Goal: Task Accomplishment & Management: Use online tool/utility

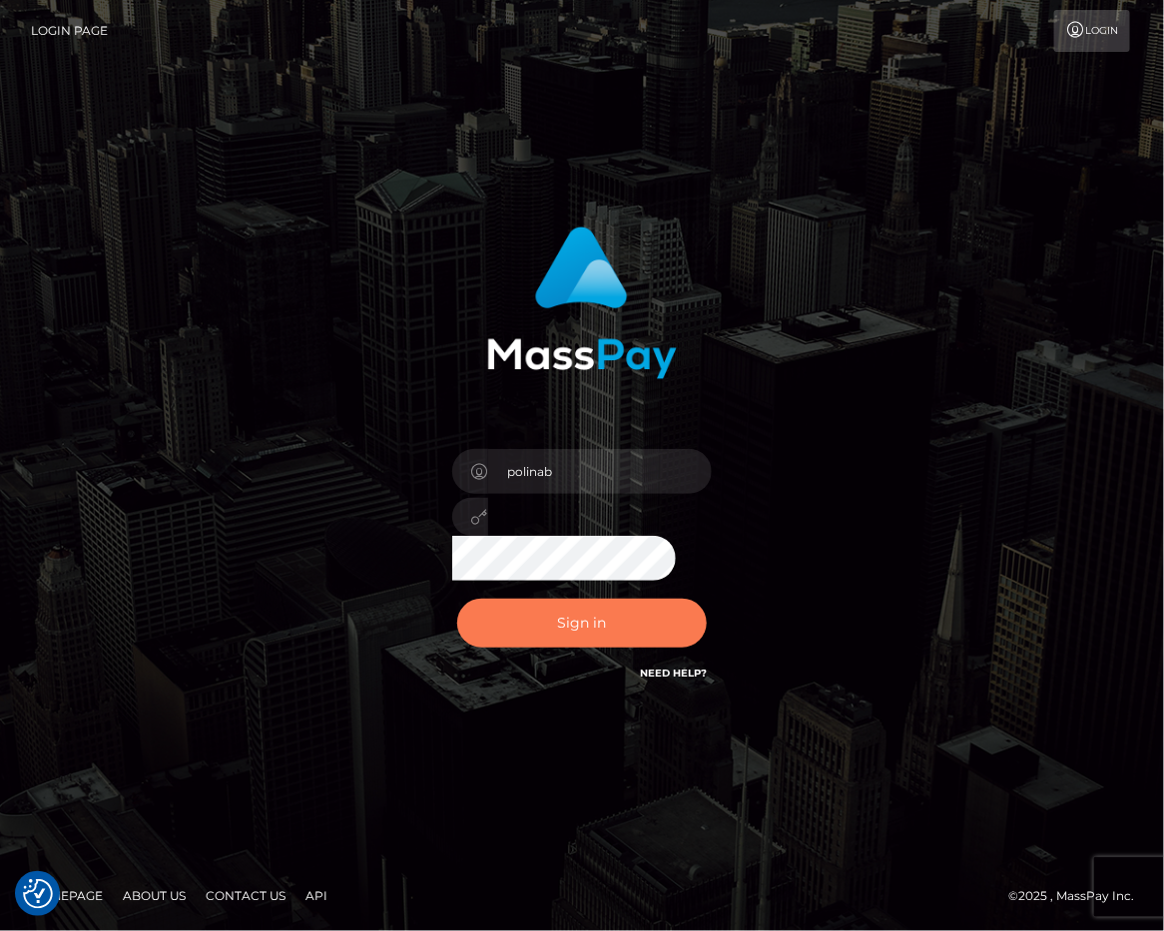
click at [613, 630] on button "Sign in" at bounding box center [581, 623] width 249 height 49
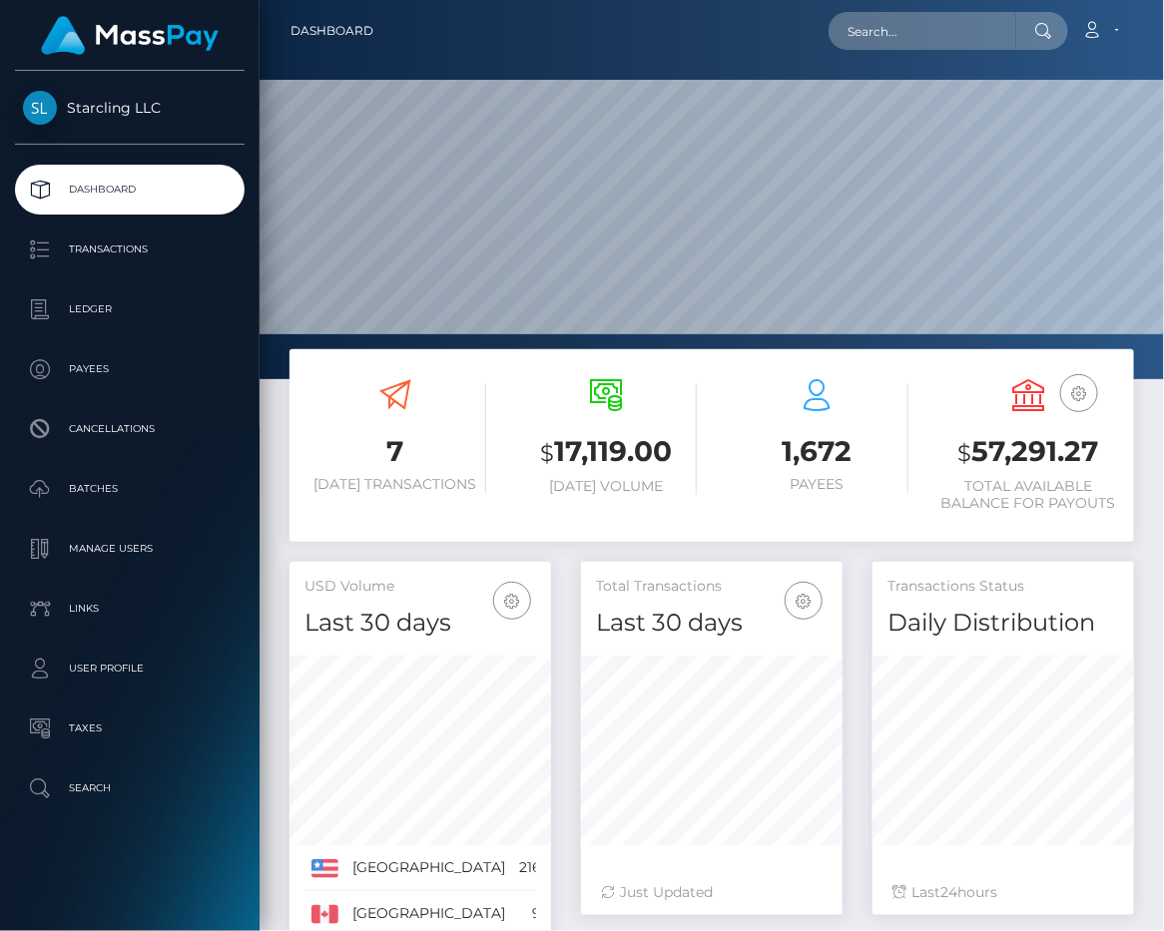
scroll to position [352, 260]
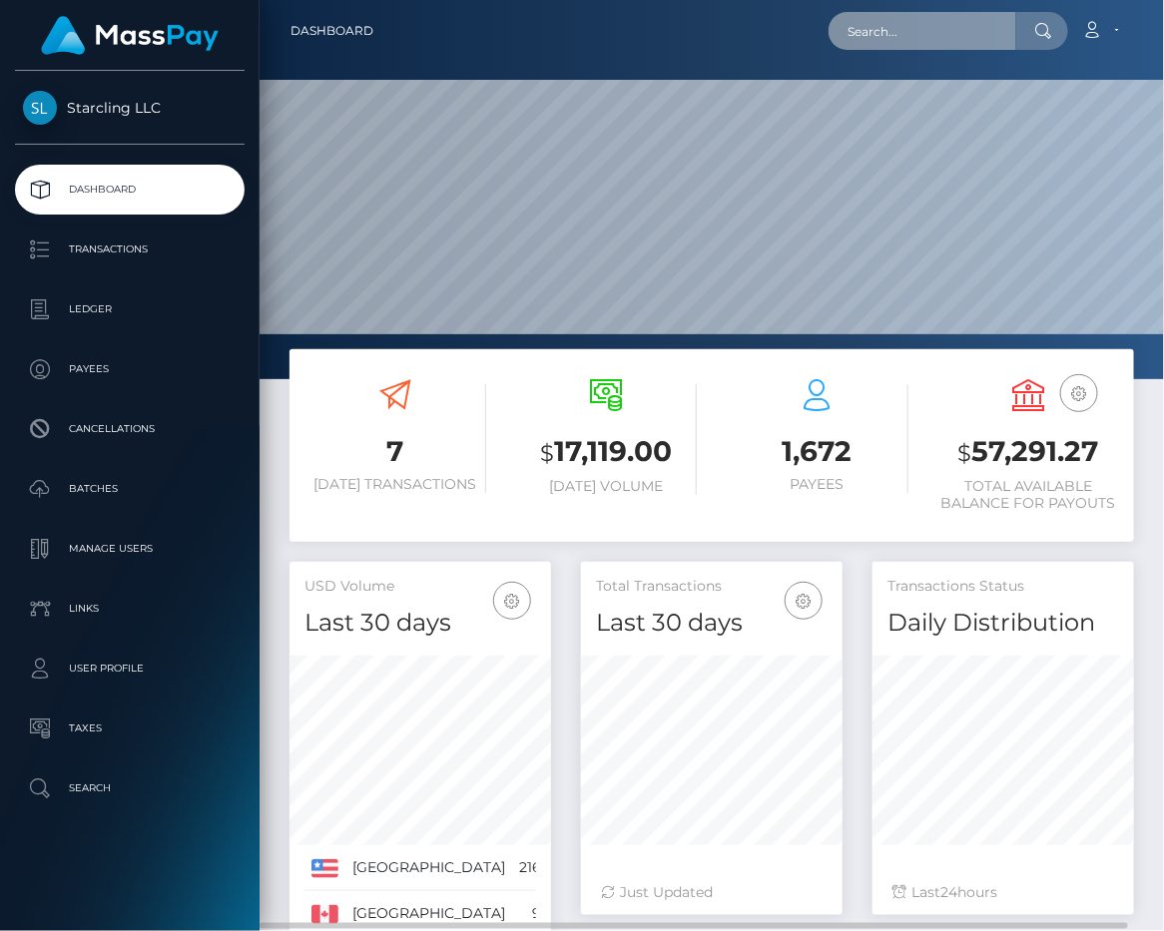
click at [923, 26] on input "text" at bounding box center [922, 31] width 188 height 38
paste input "733583"
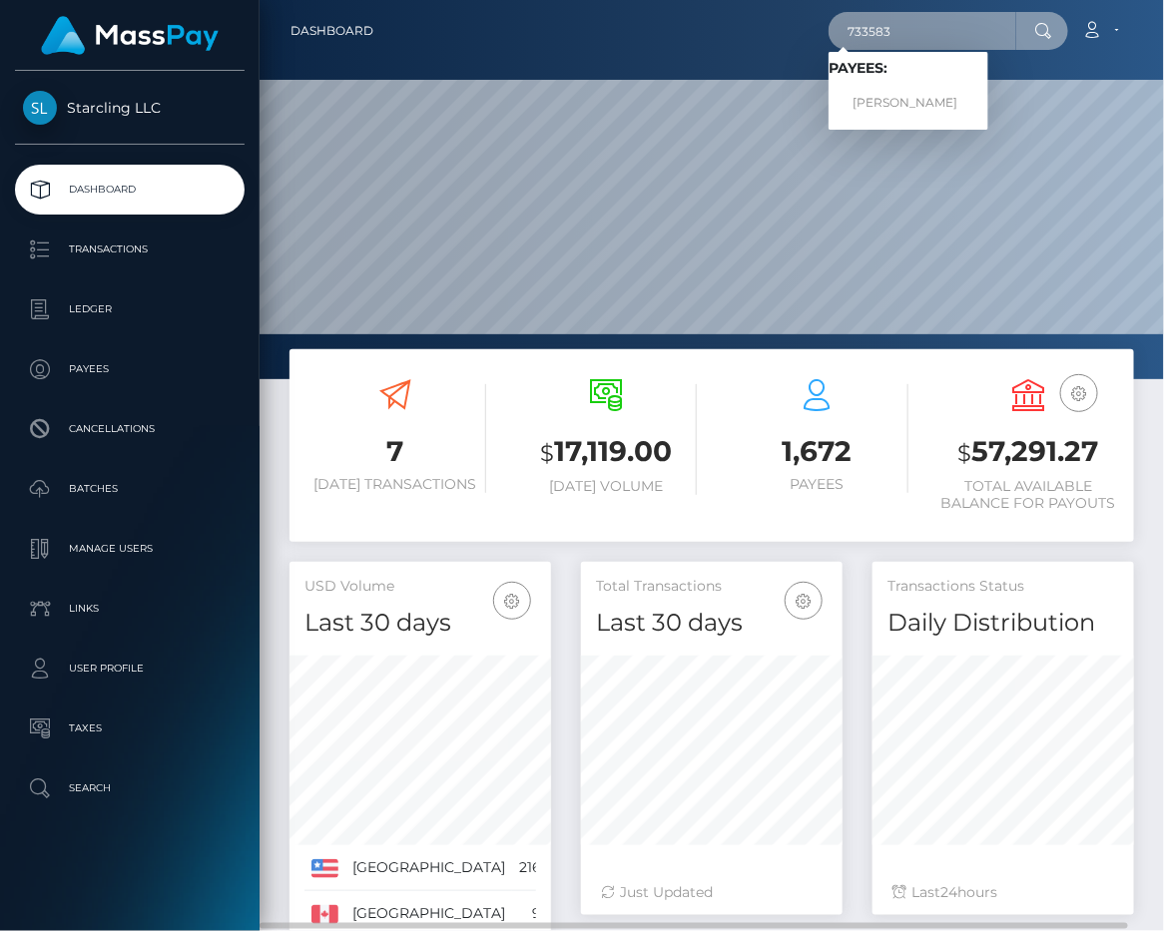
type input "733583"
click at [904, 96] on link "RICARDO MARCOLLA" at bounding box center [908, 103] width 160 height 37
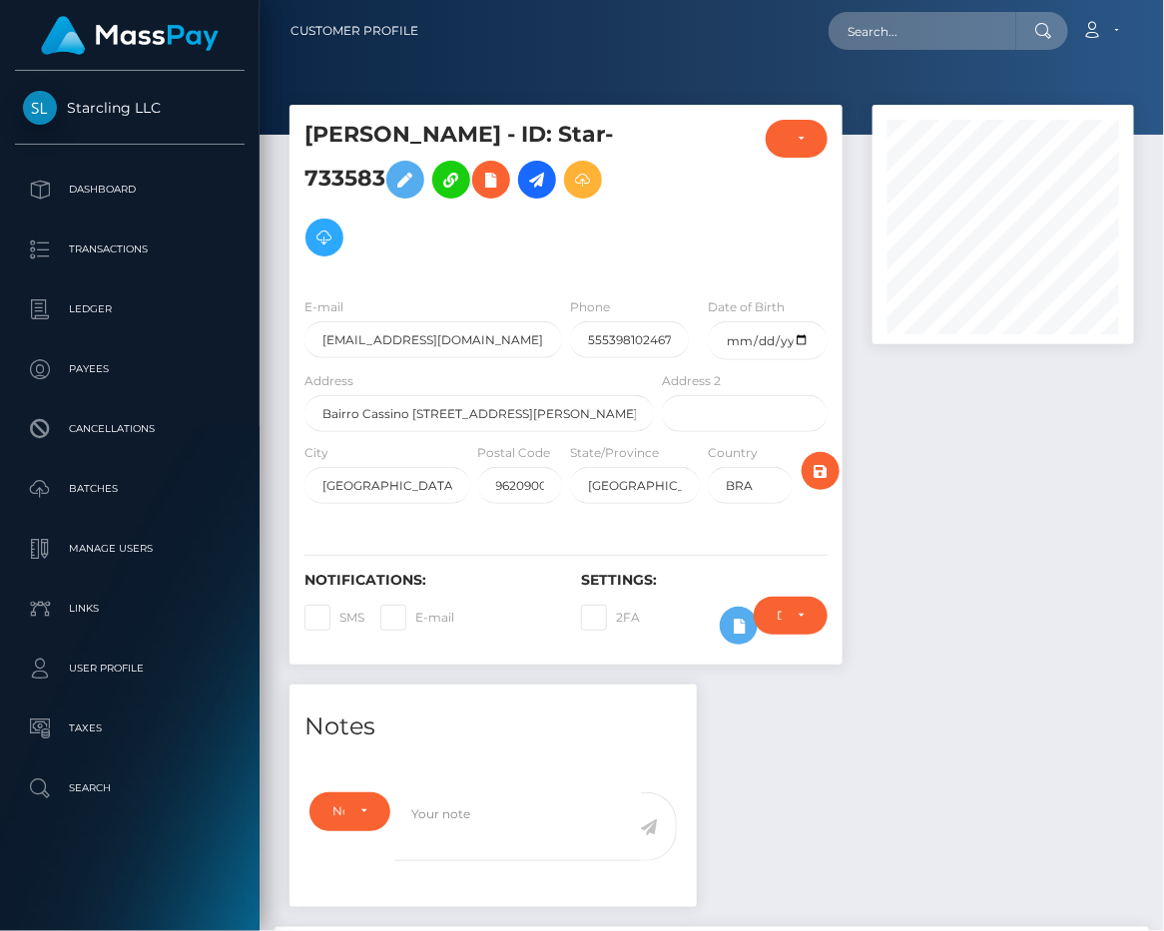
scroll to position [240, 260]
click at [992, 611] on div at bounding box center [1002, 395] width 291 height 580
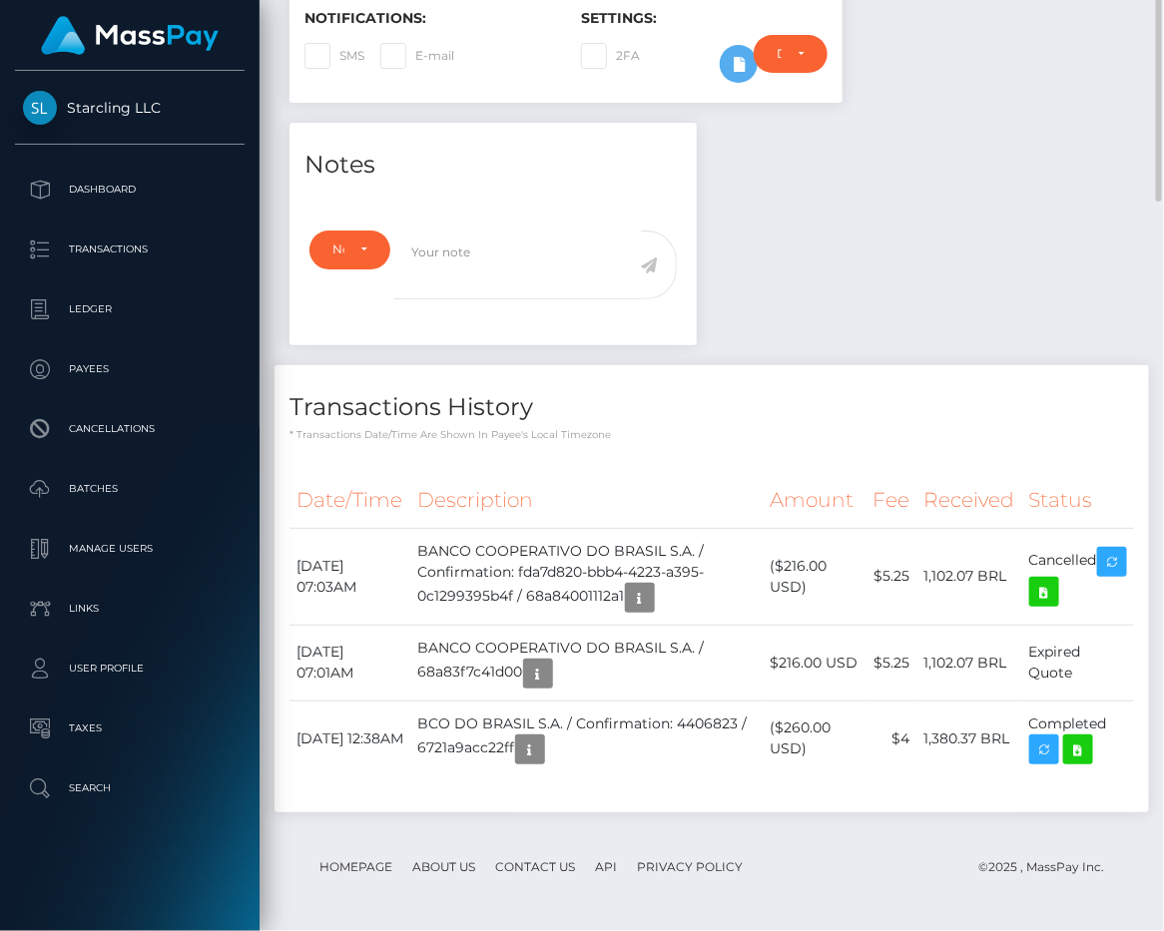
scroll to position [0, 0]
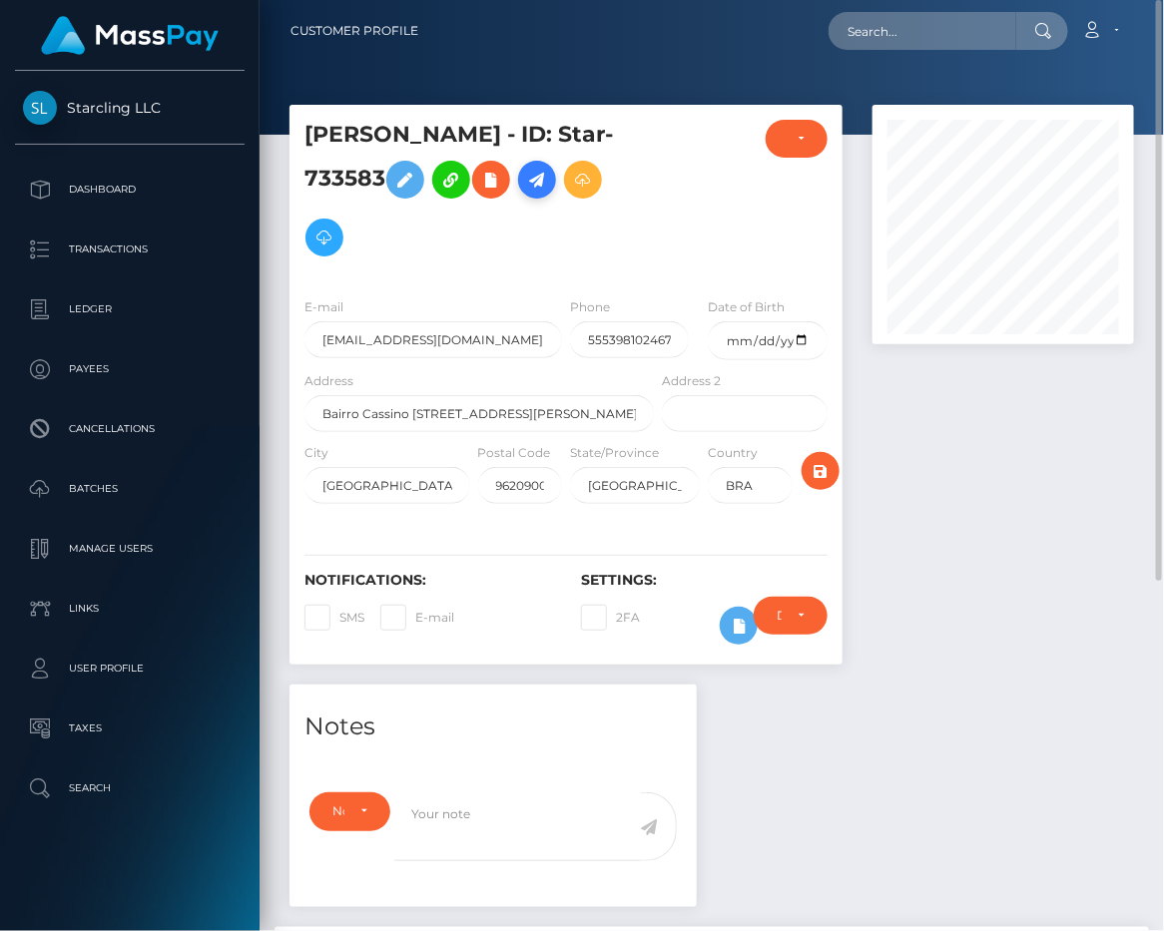
click at [549, 182] on icon at bounding box center [537, 180] width 24 height 25
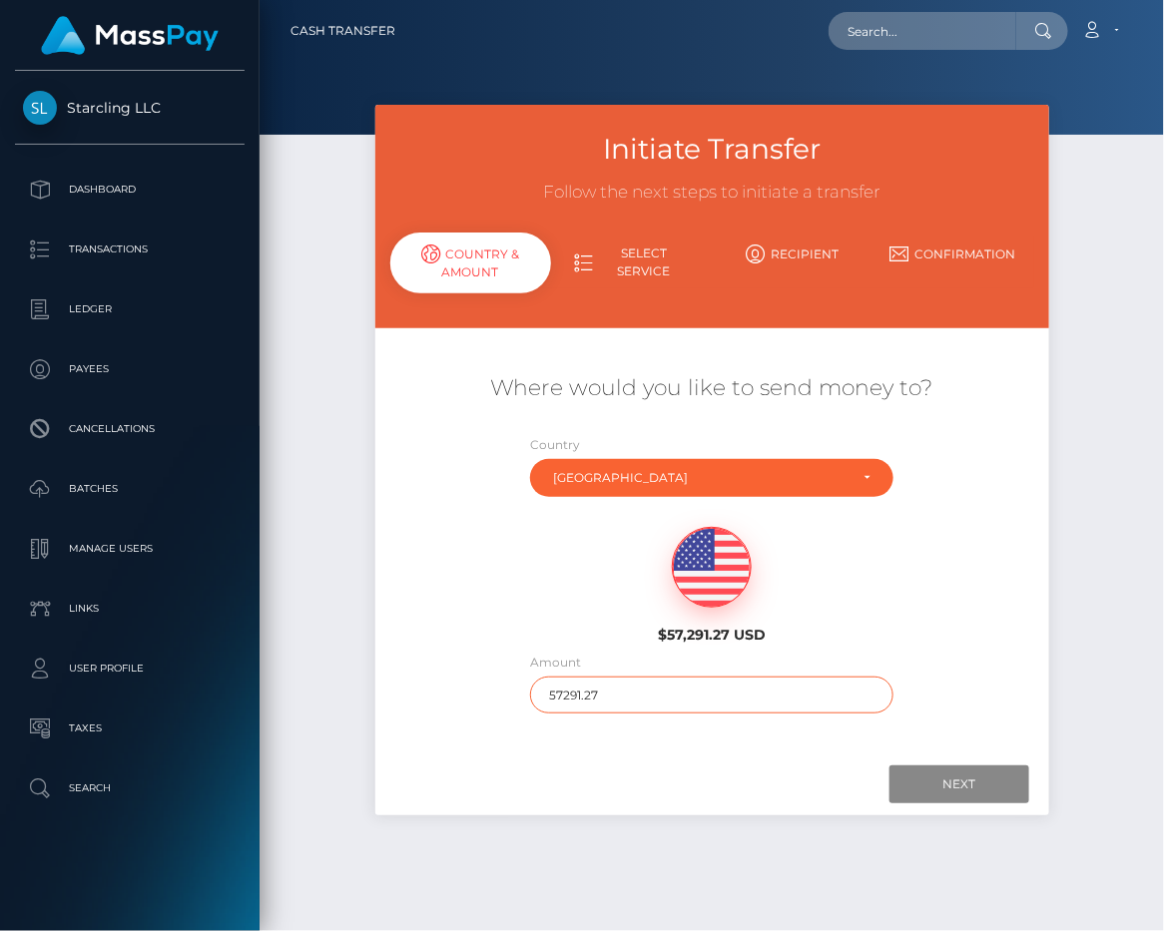
drag, startPoint x: 610, startPoint y: 685, endPoint x: 448, endPoint y: 698, distance: 162.2
click at [448, 698] on div "Where would you like to send money to? Country Abkhazia Afghanistan Albania Alg…" at bounding box center [712, 543] width 674 height 360
type input "216"
click at [608, 789] on div at bounding box center [712, 784] width 634 height 38
click at [968, 786] on input "Next" at bounding box center [959, 784] width 140 height 38
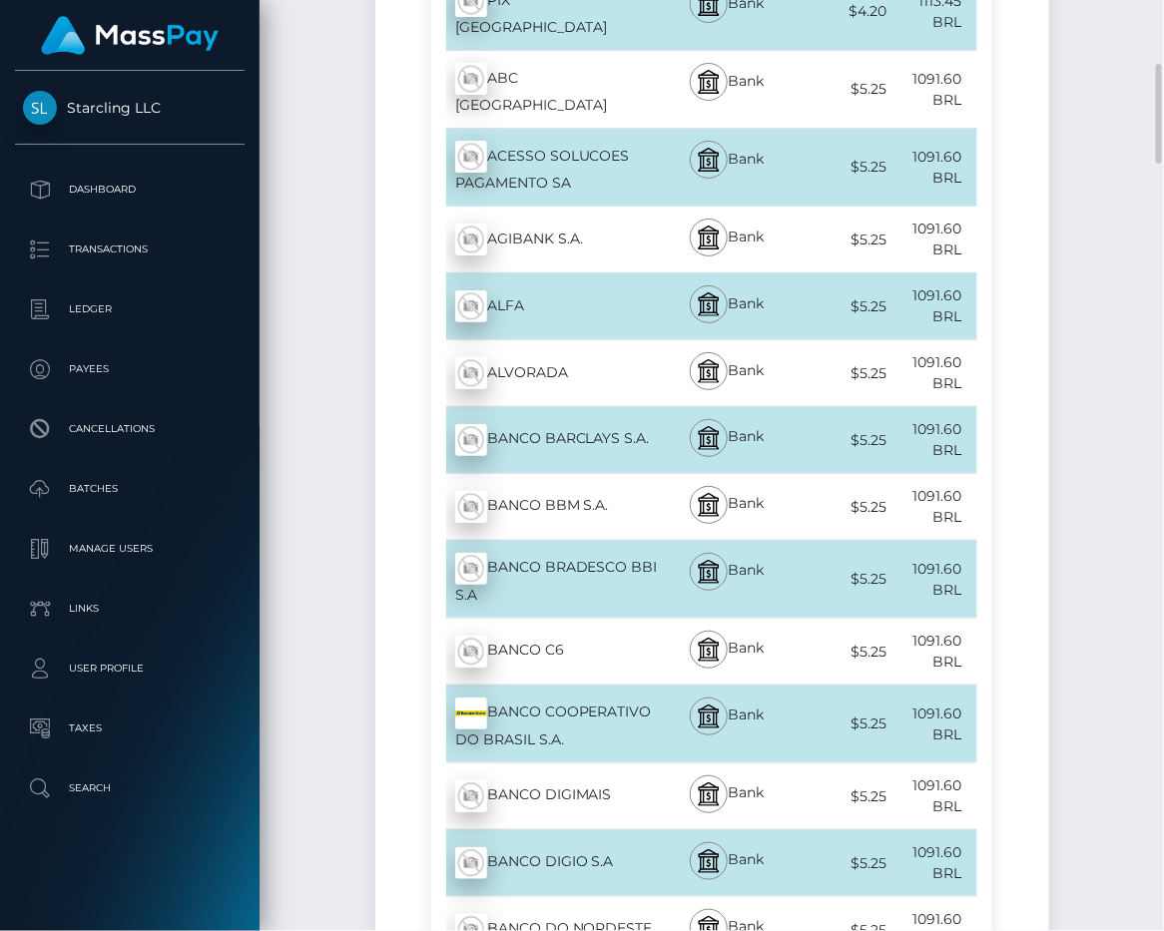
scroll to position [246, 0]
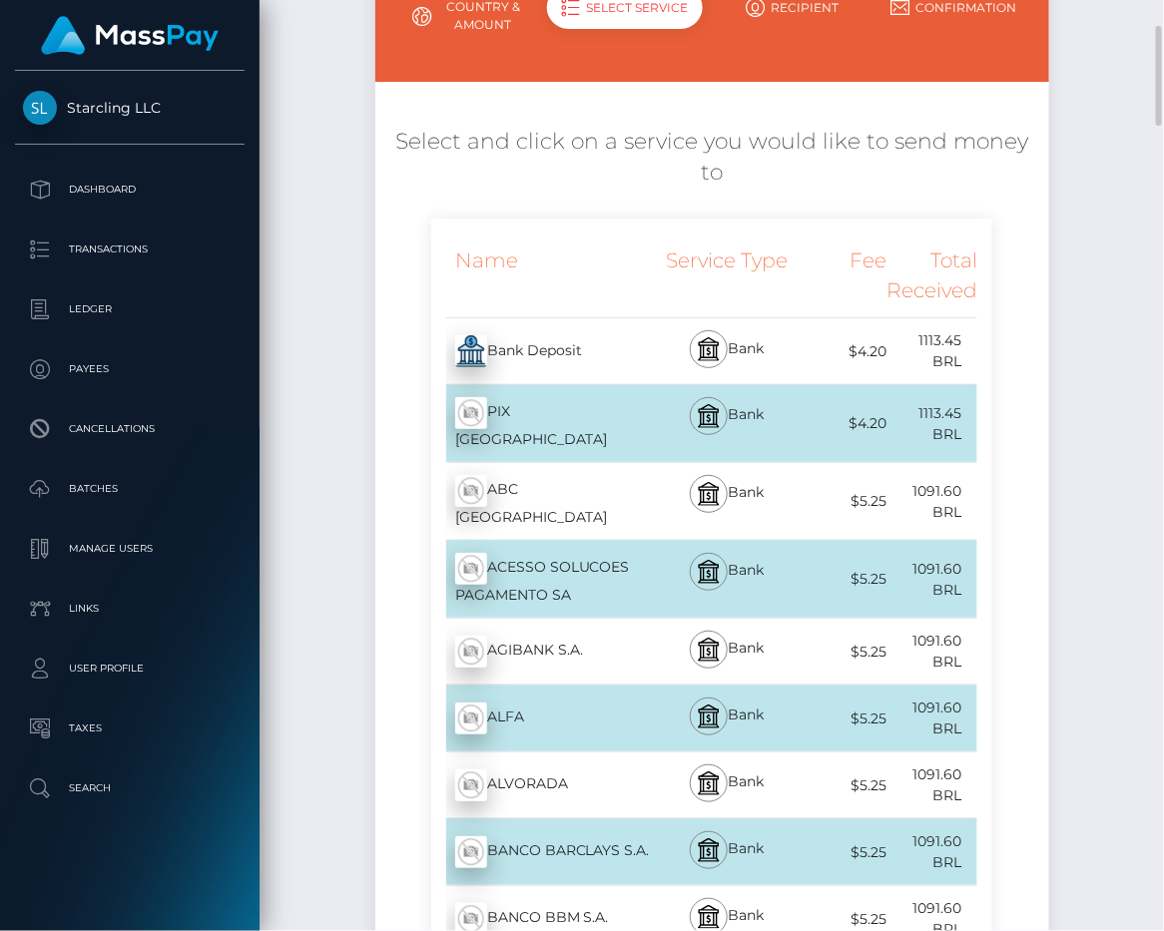
click at [463, 362] on img at bounding box center [471, 351] width 32 height 32
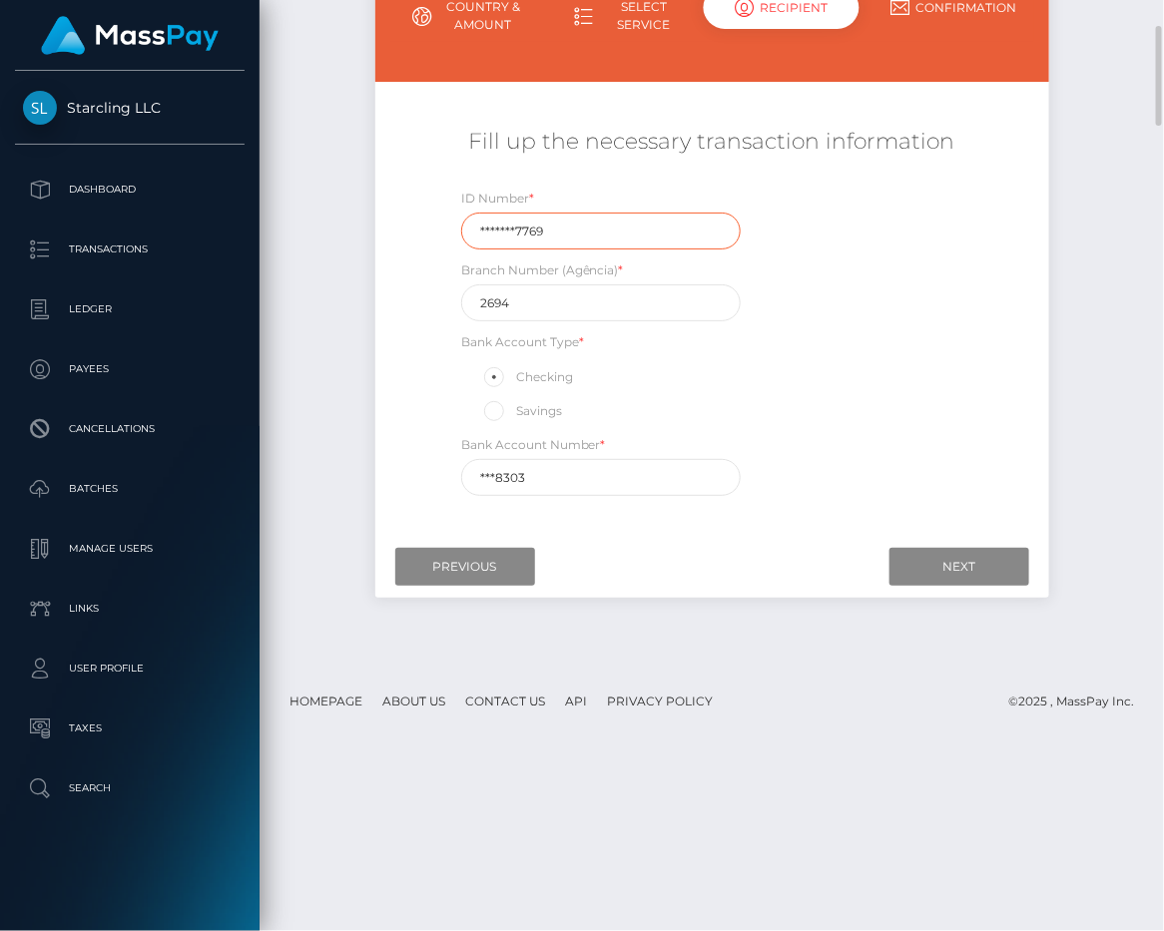
drag, startPoint x: 569, startPoint y: 231, endPoint x: 386, endPoint y: 236, distance: 182.7
click at [386, 236] on div "Fill up the necessary transaction information ID Number * *******7769 Branch Nu…" at bounding box center [712, 311] width 674 height 389
paste input "1400993"
type input "14009937769"
click at [354, 251] on div "Initiate Transfer Follow the next steps to initiate a transfer Country & Amount…" at bounding box center [711, 262] width 904 height 808
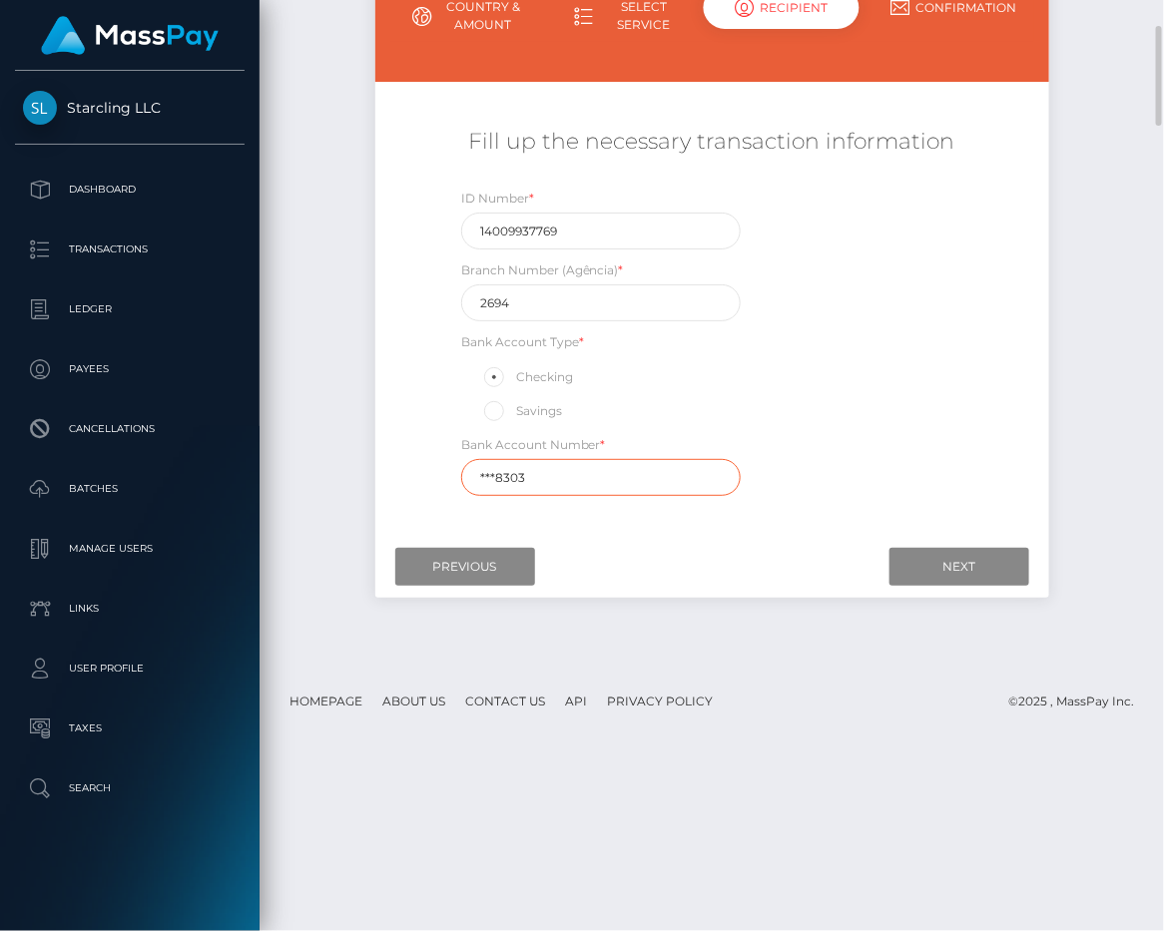
drag, startPoint x: 597, startPoint y: 480, endPoint x: 514, endPoint y: 468, distance: 83.7
click at [461, 477] on input "***8303" at bounding box center [601, 477] width 280 height 37
paste input "114830"
type input "1148303"
click at [932, 436] on div "ID Number * 14009937769 Branch Number (Agência) * 2694 Bank Account Type * Chec…" at bounding box center [712, 347] width 562 height 318
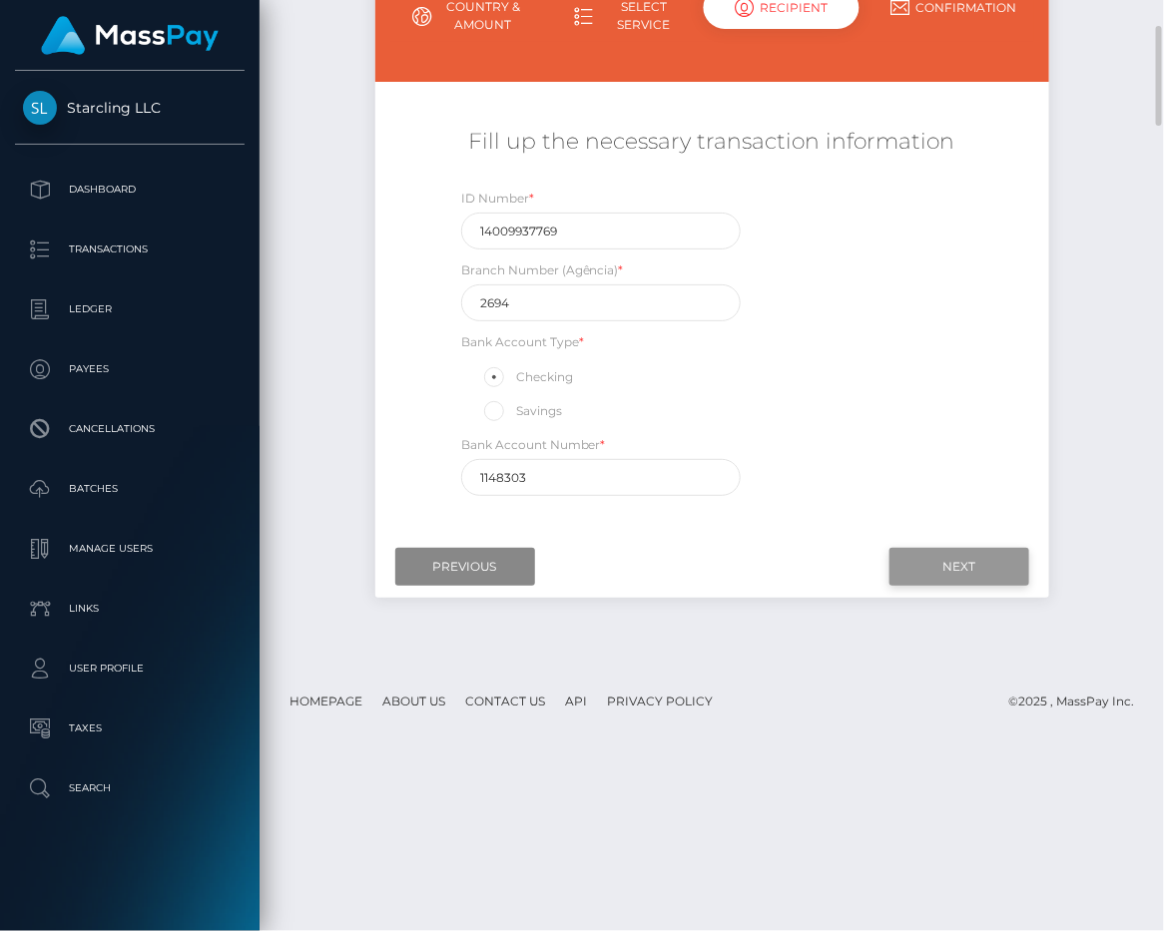
click at [933, 558] on input "Next" at bounding box center [959, 567] width 140 height 38
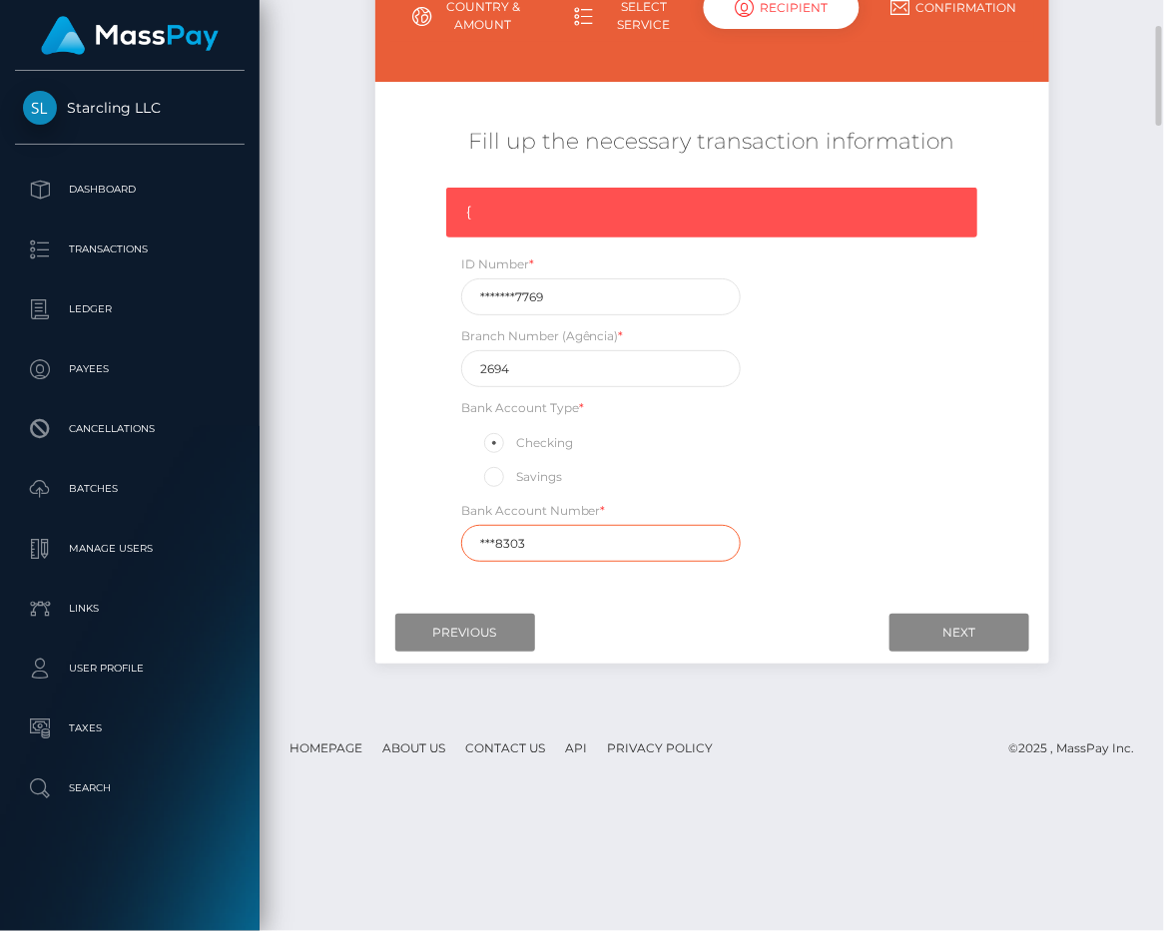
drag, startPoint x: 543, startPoint y: 547, endPoint x: 439, endPoint y: 547, distance: 103.8
click at [439, 547] on div "{ ID Number * *******7769 Branch Number (Agência) * 2694 Bank Account Type * Ch…" at bounding box center [712, 380] width 562 height 384
paste input "114830"
type input "1148303"
click at [405, 545] on div "Fill up the necessary transaction information { ID Number * *******7769 Branch …" at bounding box center [712, 344] width 674 height 455
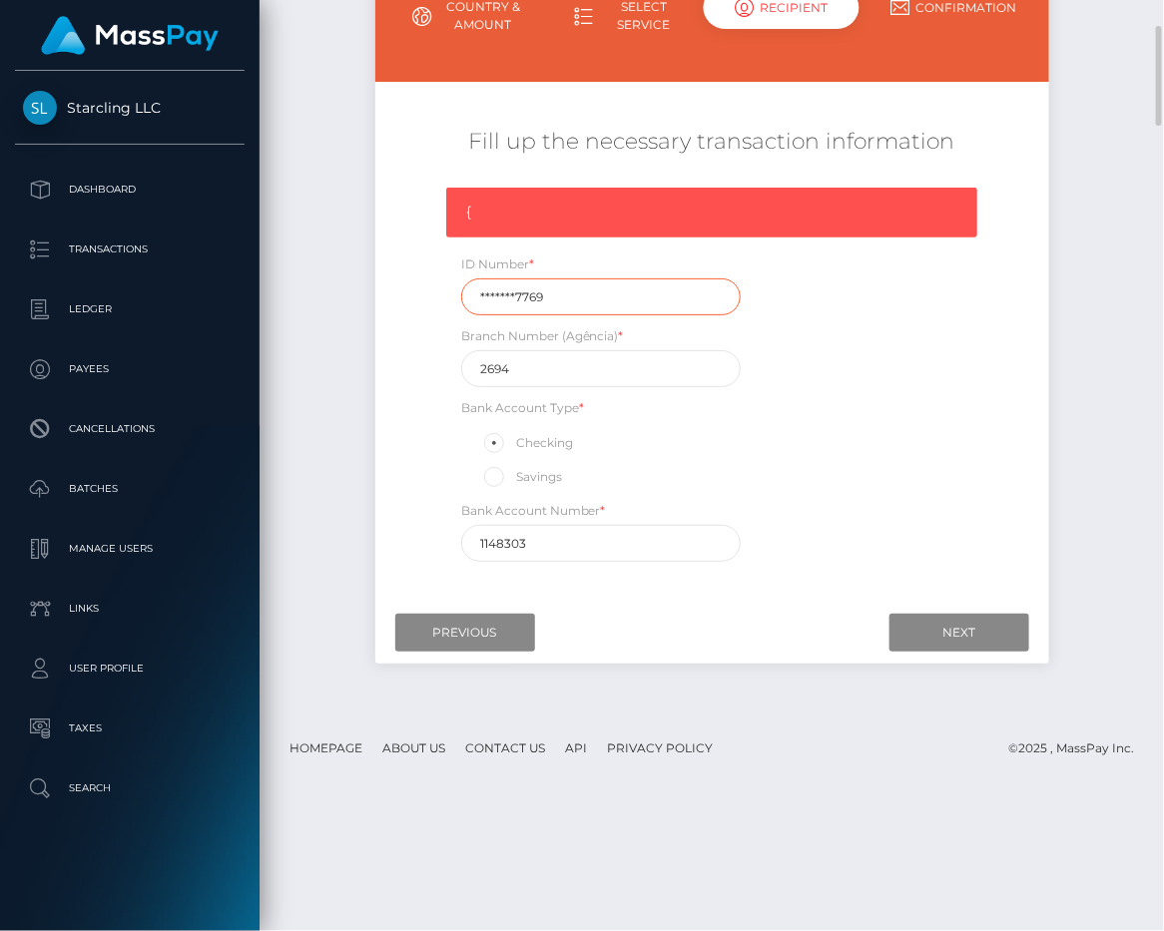
drag, startPoint x: 520, startPoint y: 283, endPoint x: 361, endPoint y: 283, distance: 158.7
click at [361, 283] on div "Initiate Transfer Follow the next steps to initiate a transfer Country & Amount…" at bounding box center [712, 270] width 704 height 825
paste input "1400993"
click at [498, 295] on input "14009937769" at bounding box center [601, 296] width 280 height 37
click at [519, 304] on input "140.09937769" at bounding box center [601, 296] width 280 height 37
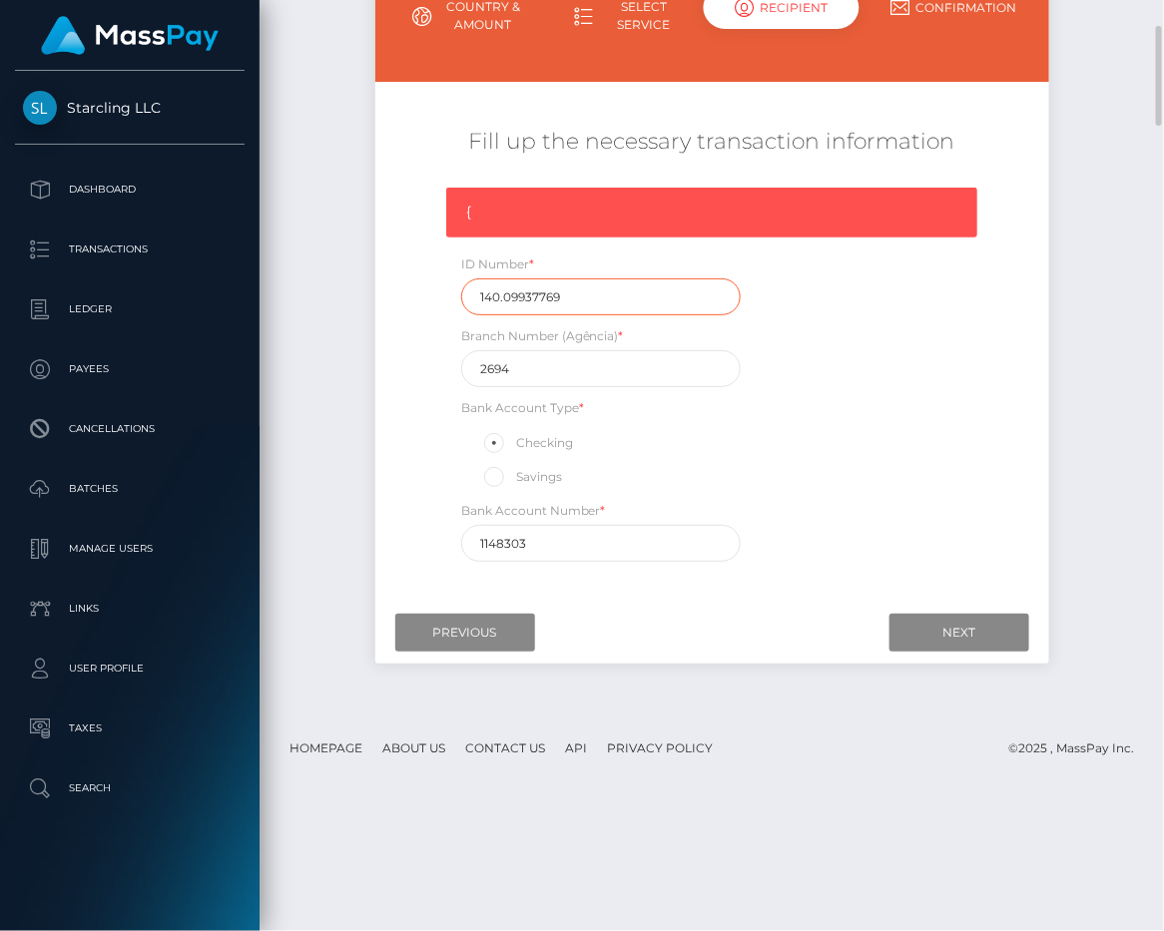
click at [524, 302] on input "140.09937769" at bounding box center [601, 296] width 280 height 37
click at [550, 301] on input "140.099.37769" at bounding box center [601, 296] width 280 height 37
type input "140.099.377-69"
click at [823, 355] on div "{ ID Number * 140.099.377-69 Branch Number (Agência) * 2694 Bank Account Type *…" at bounding box center [712, 380] width 562 height 384
click at [978, 634] on input "Next" at bounding box center [959, 633] width 140 height 38
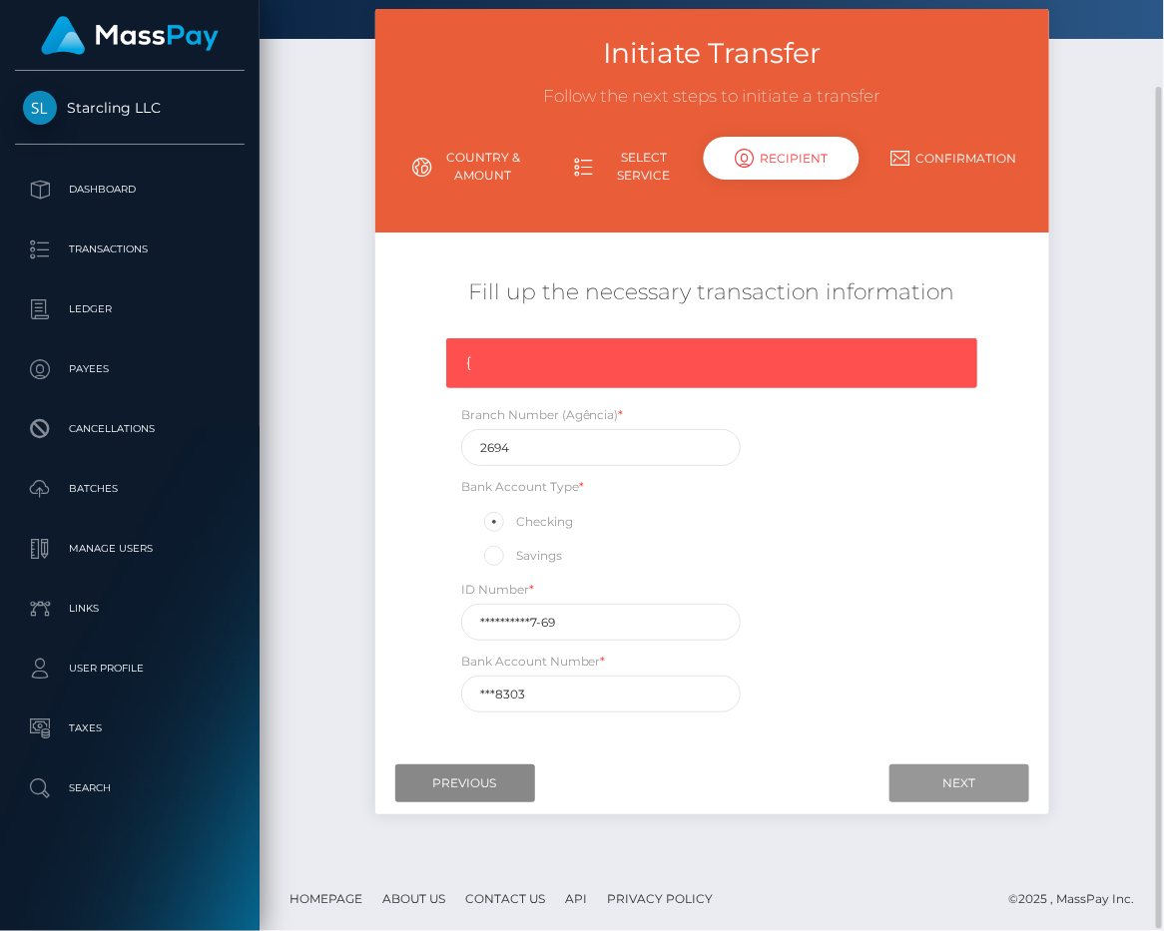
scroll to position [0, 0]
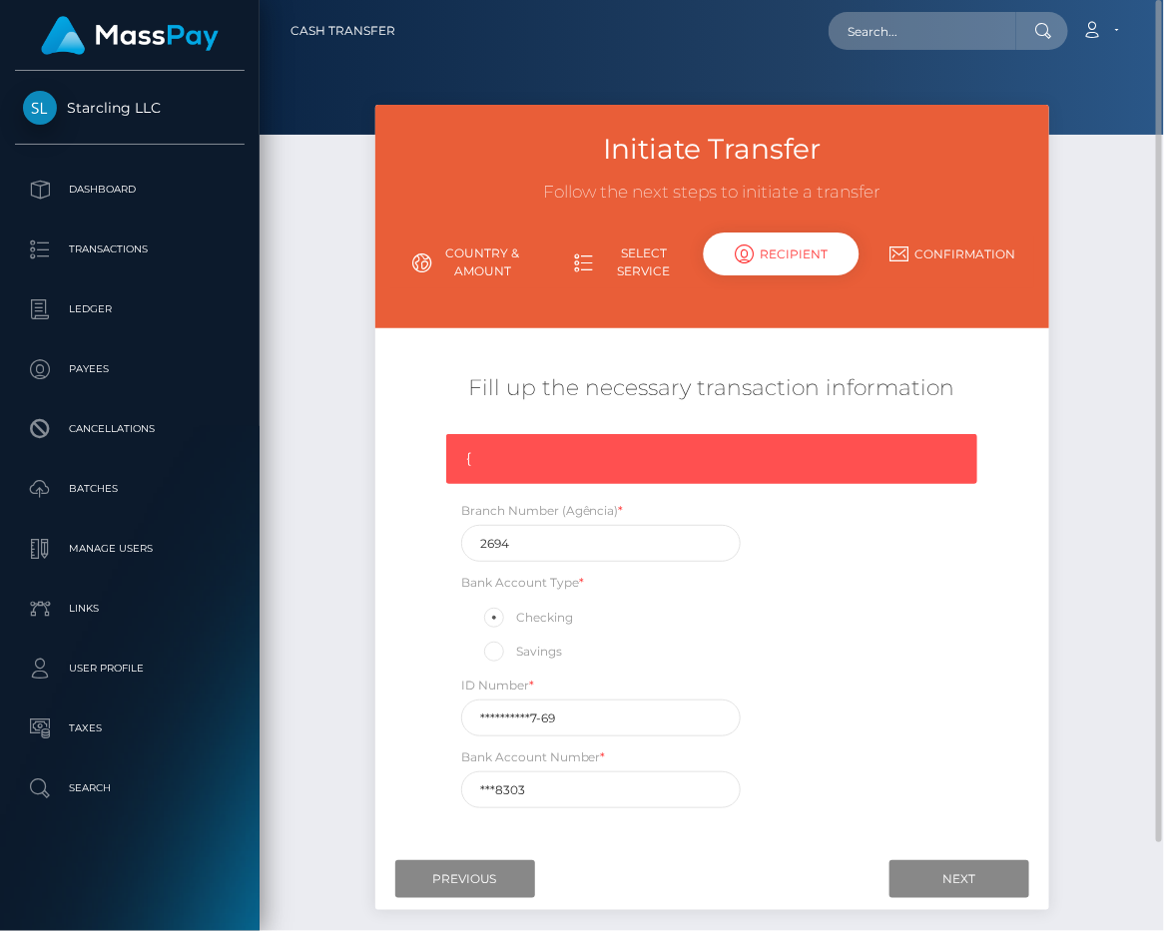
click at [629, 276] on link "Select Service" at bounding box center [631, 263] width 161 height 52
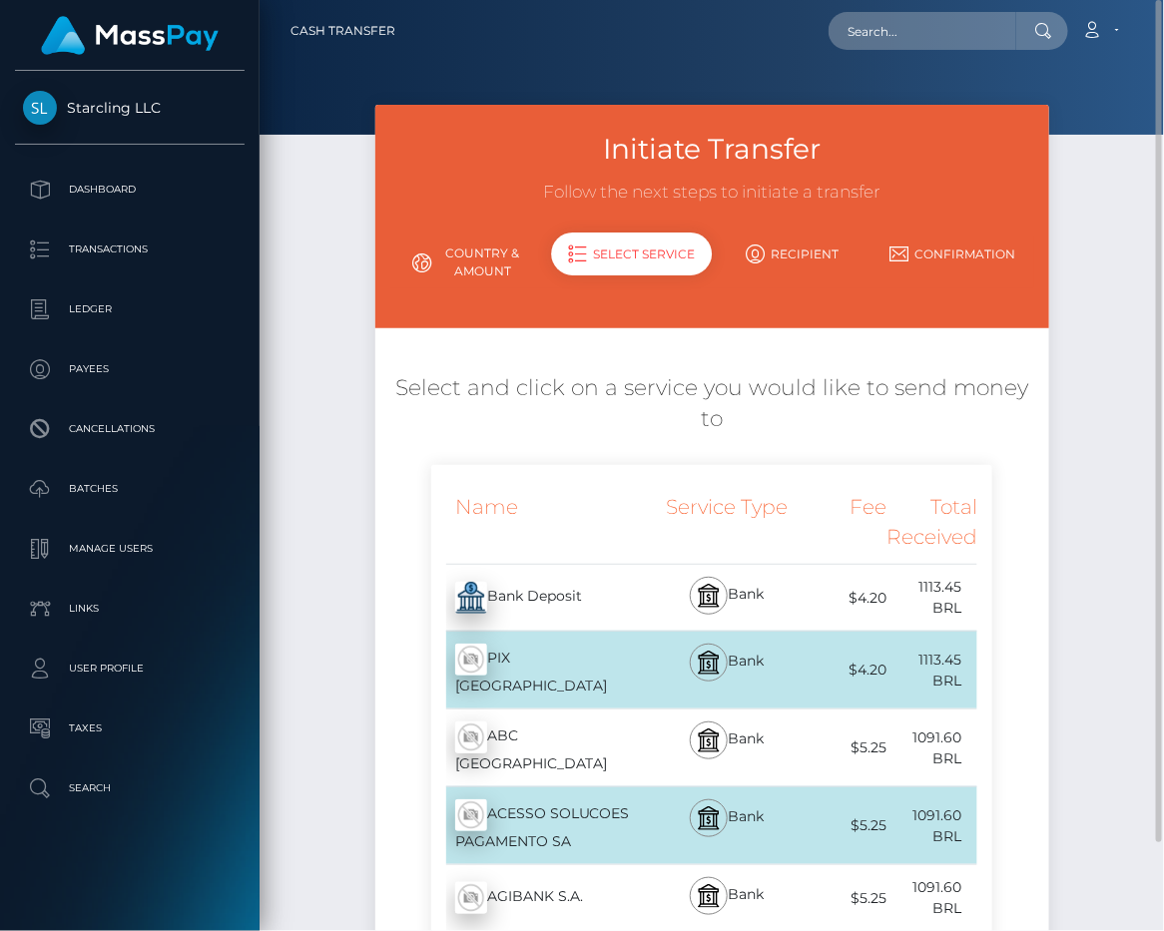
click at [522, 592] on div "Bank Deposit - BRL" at bounding box center [545, 598] width 228 height 56
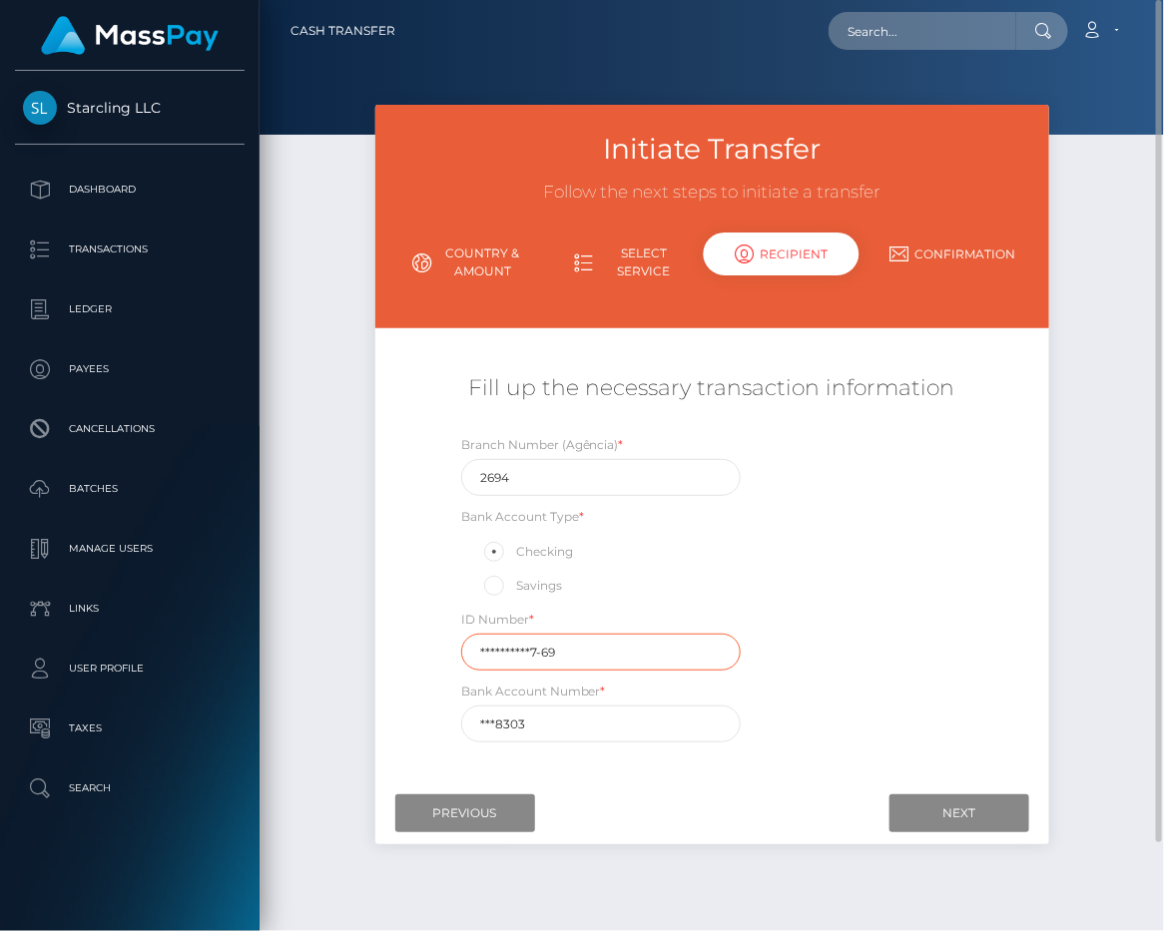
drag, startPoint x: 581, startPoint y: 647, endPoint x: 350, endPoint y: 647, distance: 230.5
click at [350, 647] on div "Initiate Transfer Follow the next steps to initiate a transfer Country & Amount…" at bounding box center [711, 509] width 904 height 808
paste input "140099377"
click at [502, 650] on input "14009937769" at bounding box center [601, 652] width 280 height 37
click at [527, 661] on input "140.09937769" at bounding box center [601, 652] width 280 height 37
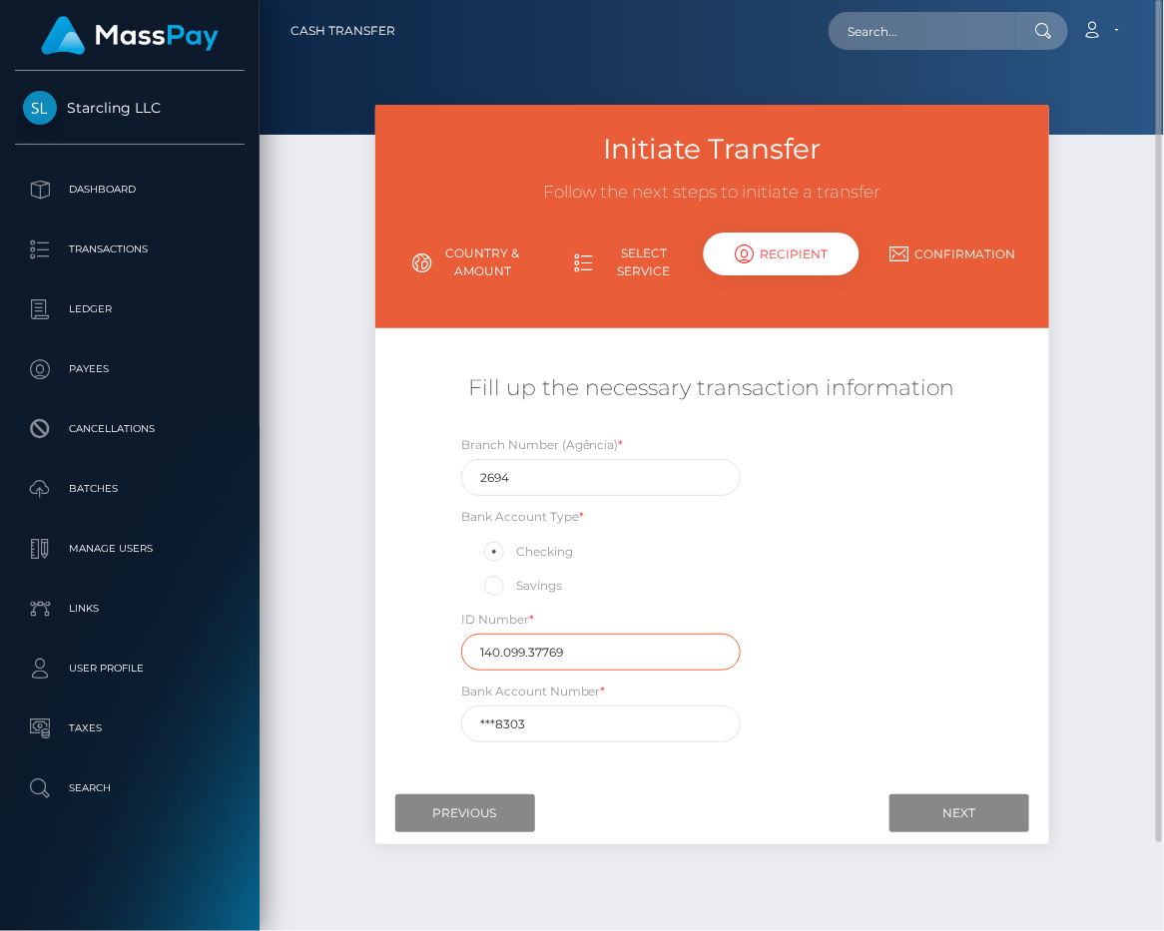
click at [549, 656] on input "140.099.37769" at bounding box center [601, 652] width 280 height 37
type input "140.099.377-69"
drag, startPoint x: 569, startPoint y: 729, endPoint x: 348, endPoint y: 729, distance: 220.5
click at [348, 729] on div "Initiate Transfer Follow the next steps to initiate a transfer Country & Amount…" at bounding box center [711, 509] width 904 height 808
paste input "114830"
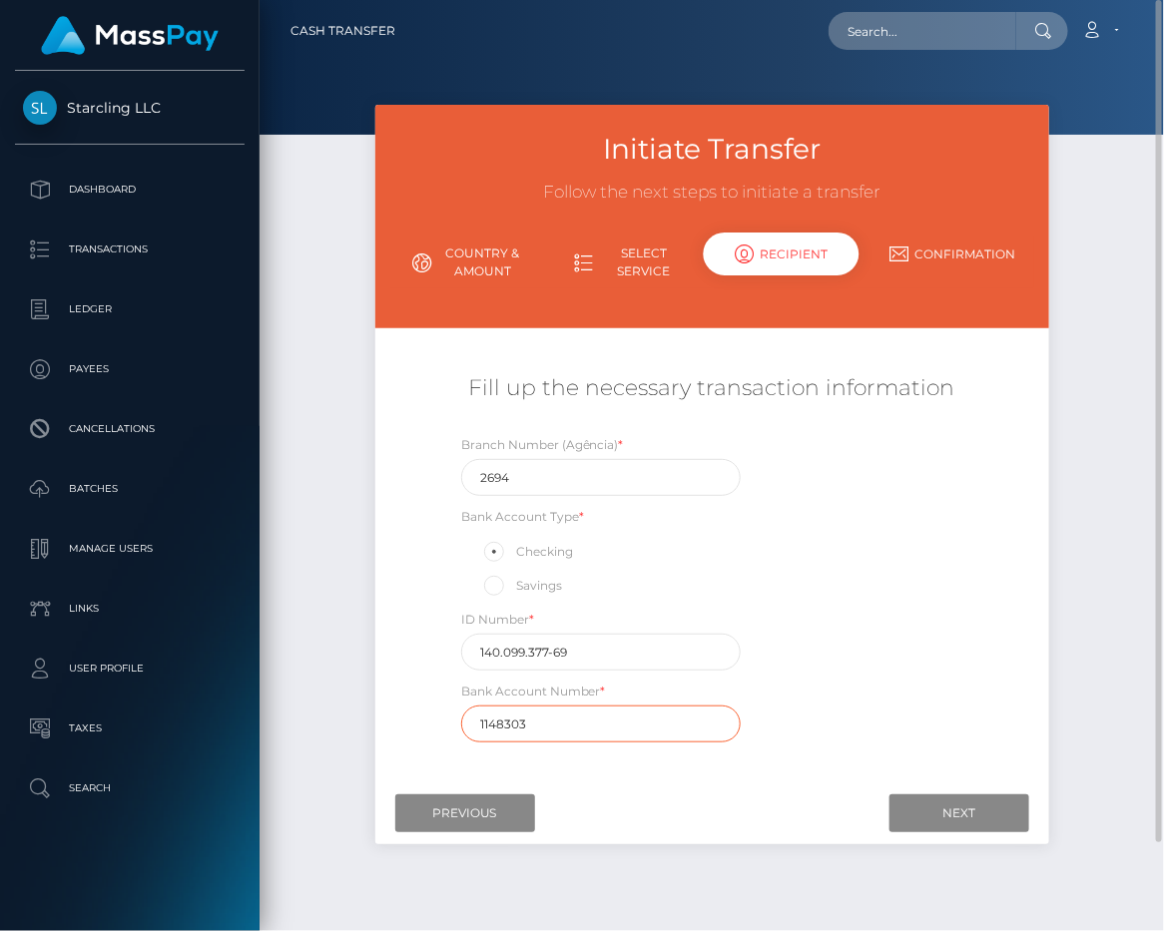
type input "1148303"
click at [875, 676] on div "Branch Number (Agência) * 2694 Bank Account Type * Checking Savings ID Number *…" at bounding box center [712, 593] width 562 height 318
click at [926, 812] on input "Next" at bounding box center [959, 813] width 140 height 38
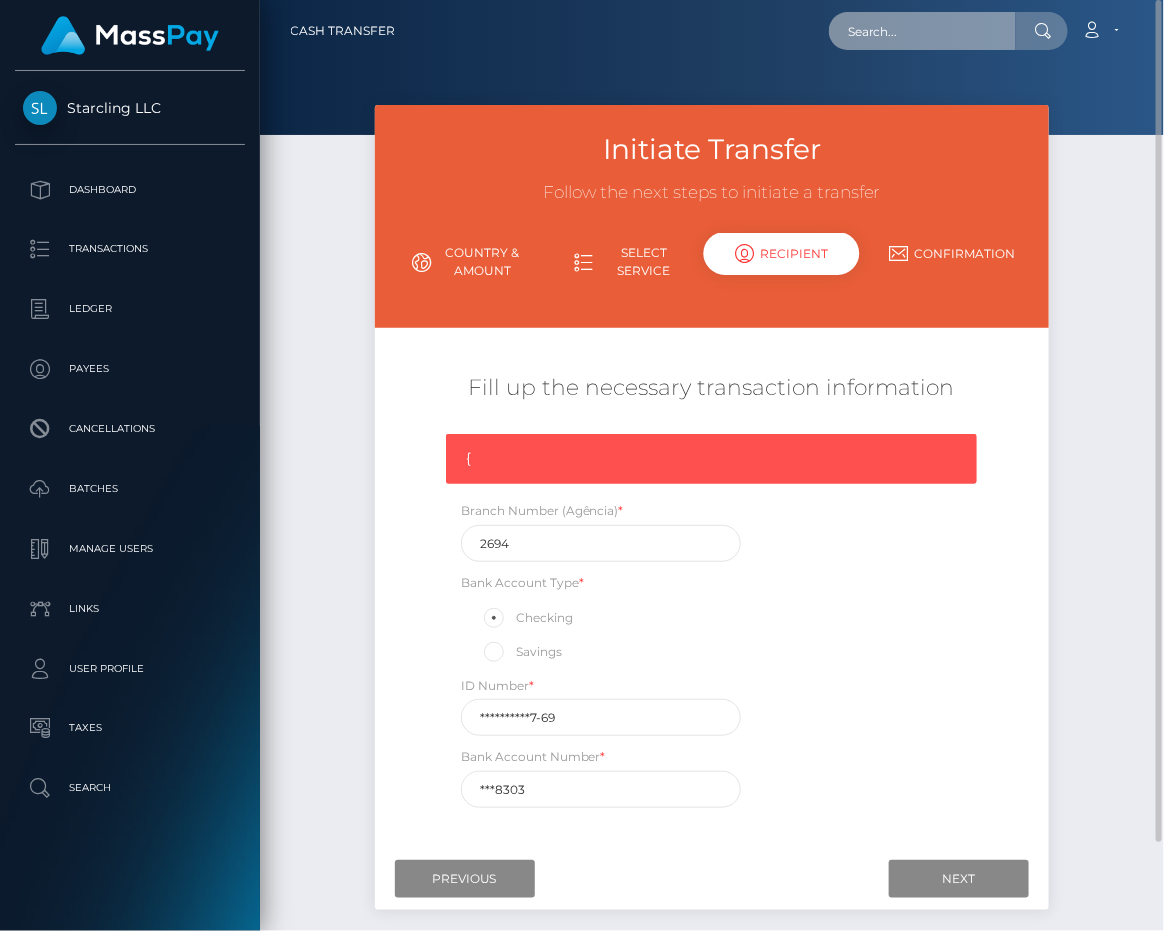
click at [872, 44] on input "text" at bounding box center [922, 31] width 188 height 38
paste input "733583"
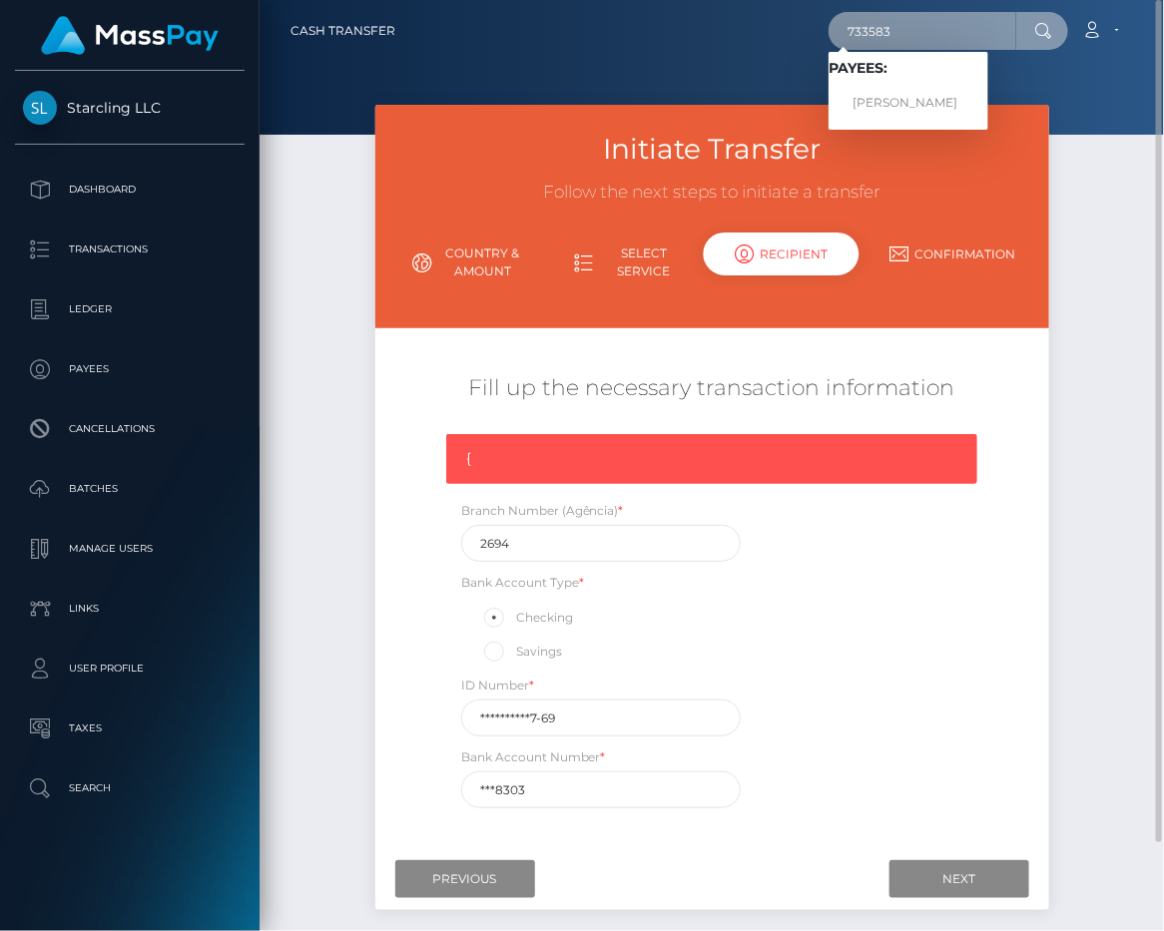
type input "733583"
click at [884, 94] on link "RICARDO MARCOLLA" at bounding box center [908, 103] width 160 height 37
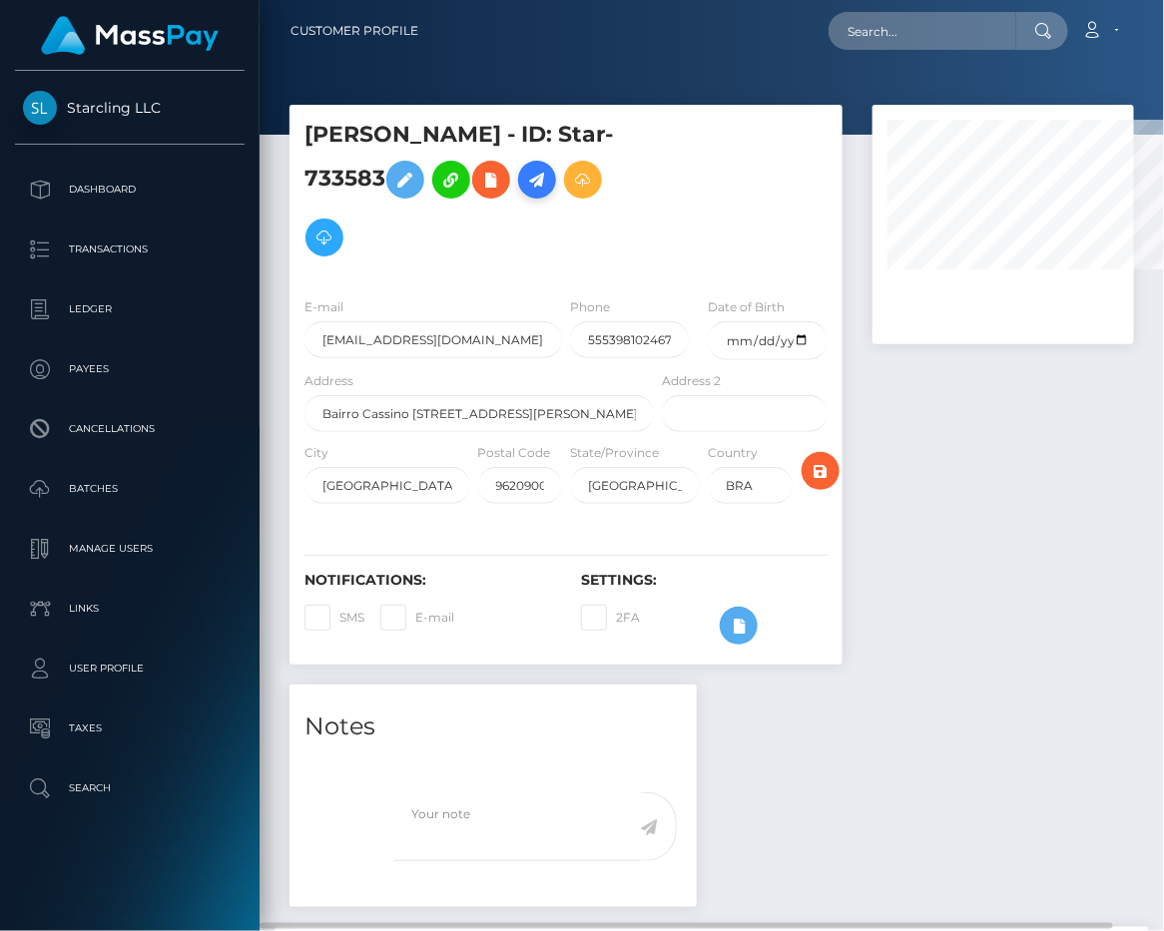
click at [556, 178] on link at bounding box center [537, 180] width 38 height 38
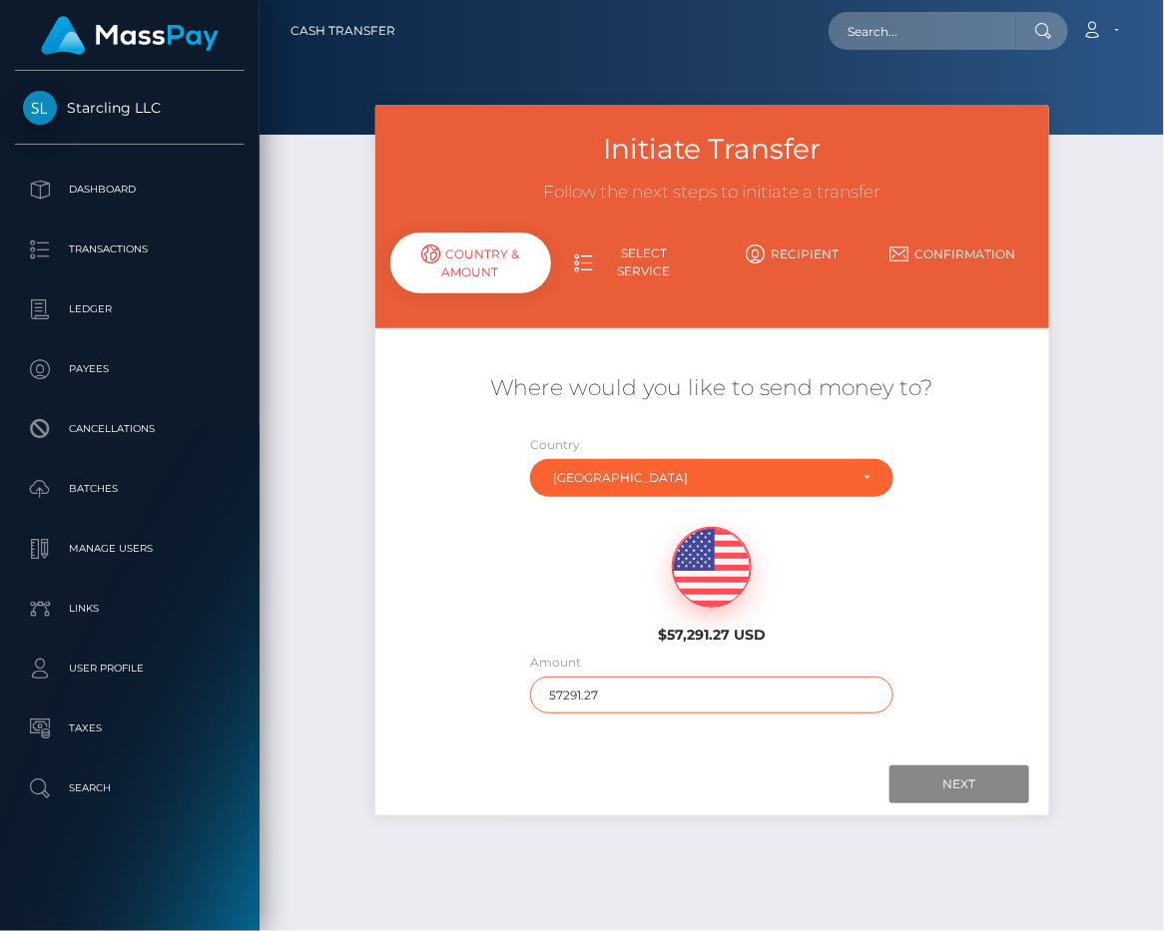
drag, startPoint x: 613, startPoint y: 694, endPoint x: 381, endPoint y: 694, distance: 231.5
click at [384, 694] on div "Where would you like to send money to? Country Abkhazia [GEOGRAPHIC_DATA] [GEOG…" at bounding box center [712, 543] width 674 height 360
drag, startPoint x: 574, startPoint y: 696, endPoint x: 559, endPoint y: 698, distance: 15.1
click at [559, 698] on input "217" at bounding box center [711, 695] width 363 height 37
type input "216"
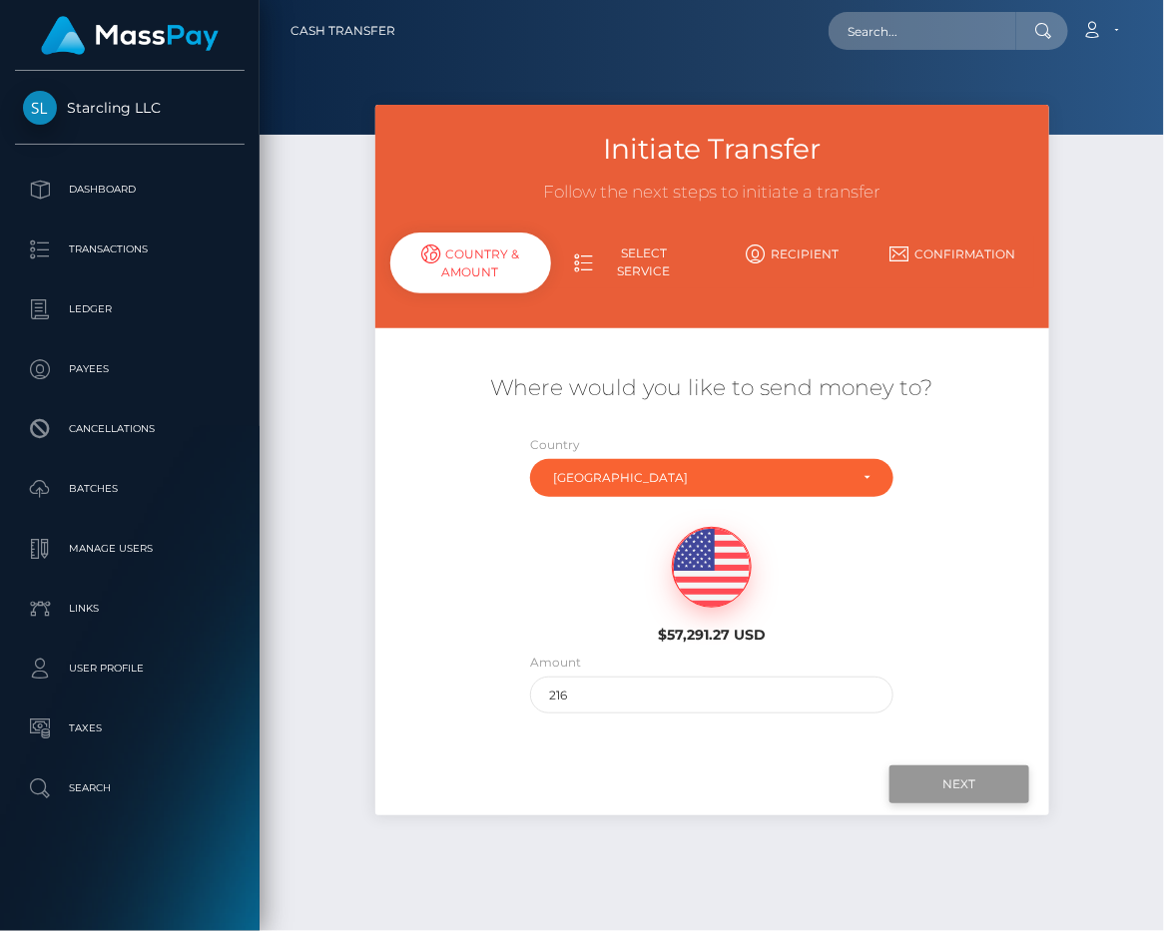
click at [942, 777] on input "Next" at bounding box center [959, 784] width 140 height 38
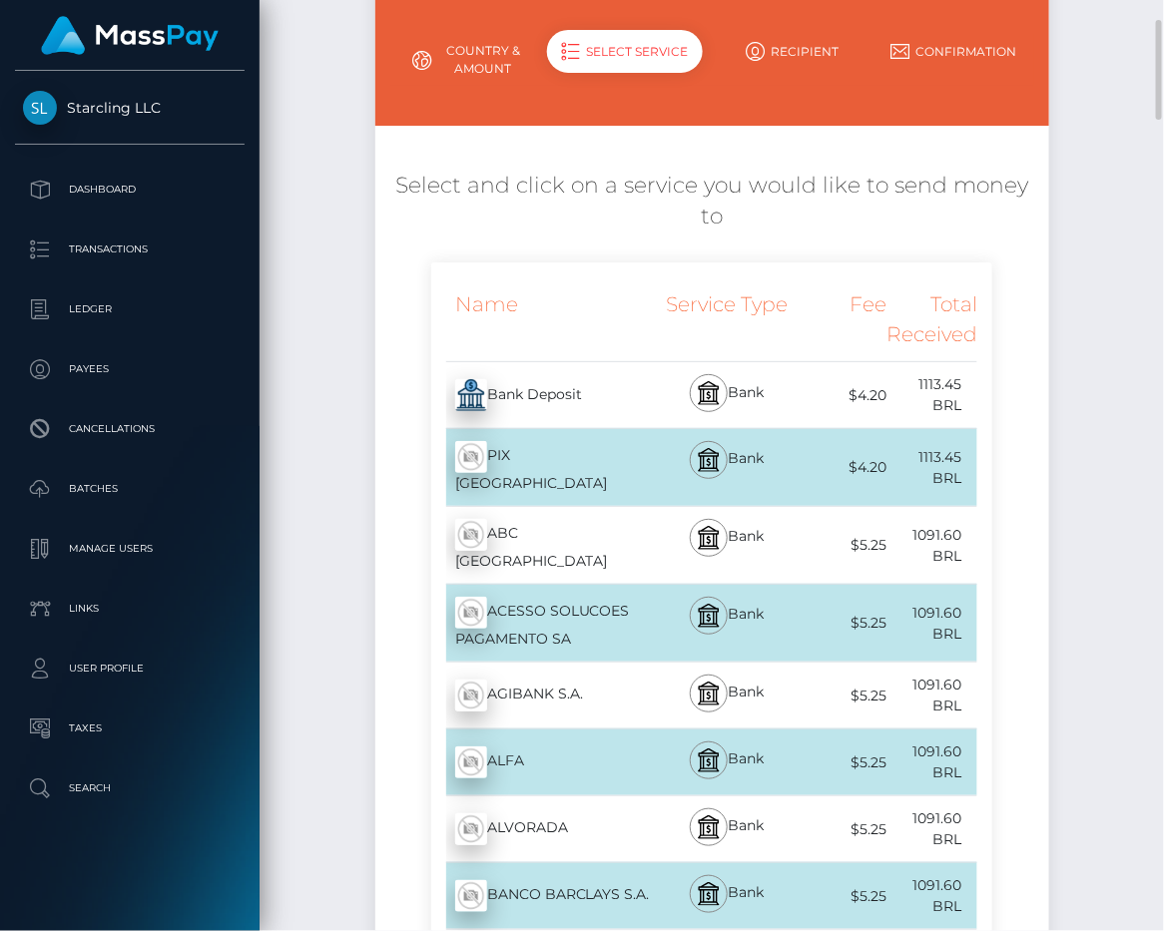
scroll to position [202, 0]
click at [503, 393] on div "Bank Deposit - BRL" at bounding box center [545, 396] width 228 height 56
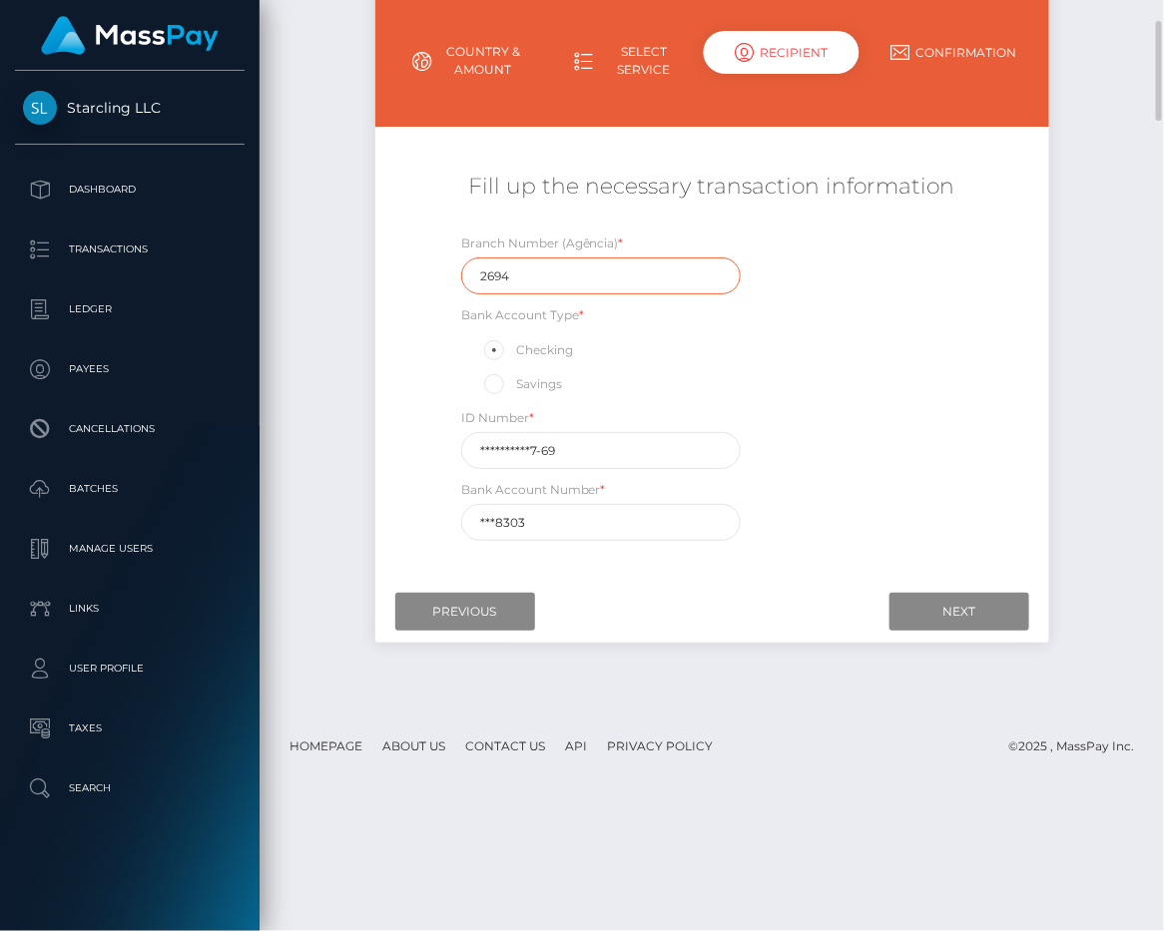
drag, startPoint x: 522, startPoint y: 274, endPoint x: 398, endPoint y: 275, distance: 123.7
click at [398, 275] on div "**********" at bounding box center [712, 356] width 674 height 389
paste input "2694"
type input "2694"
click at [392, 274] on div "**********" at bounding box center [712, 356] width 674 height 389
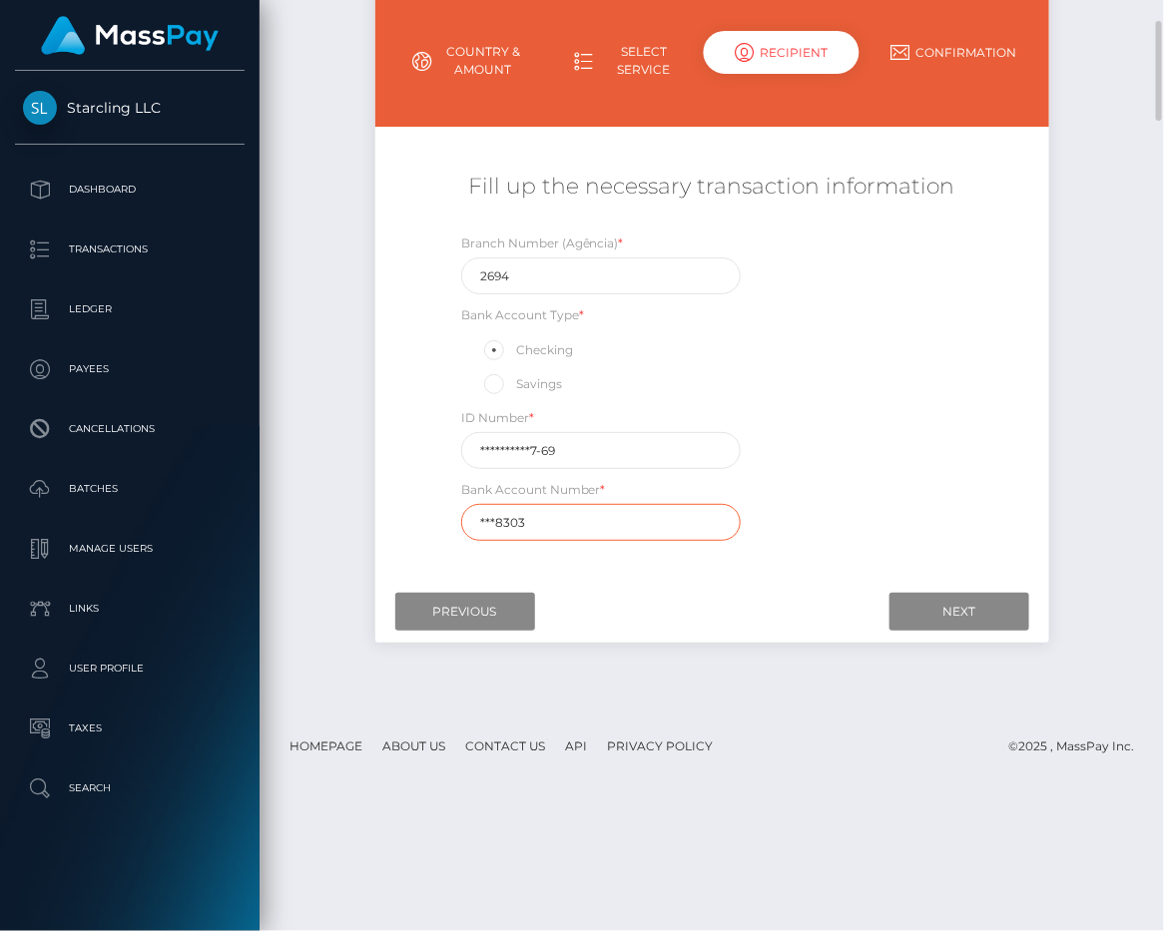
drag, startPoint x: 537, startPoint y: 524, endPoint x: 334, endPoint y: 524, distance: 202.6
click at [334, 524] on div "Initiate Transfer Follow the next steps to initiate a transfer Country & Amount…" at bounding box center [711, 307] width 904 height 808
paste input "114830"
type input "1148303"
drag, startPoint x: 509, startPoint y: 446, endPoint x: 326, endPoint y: 446, distance: 182.6
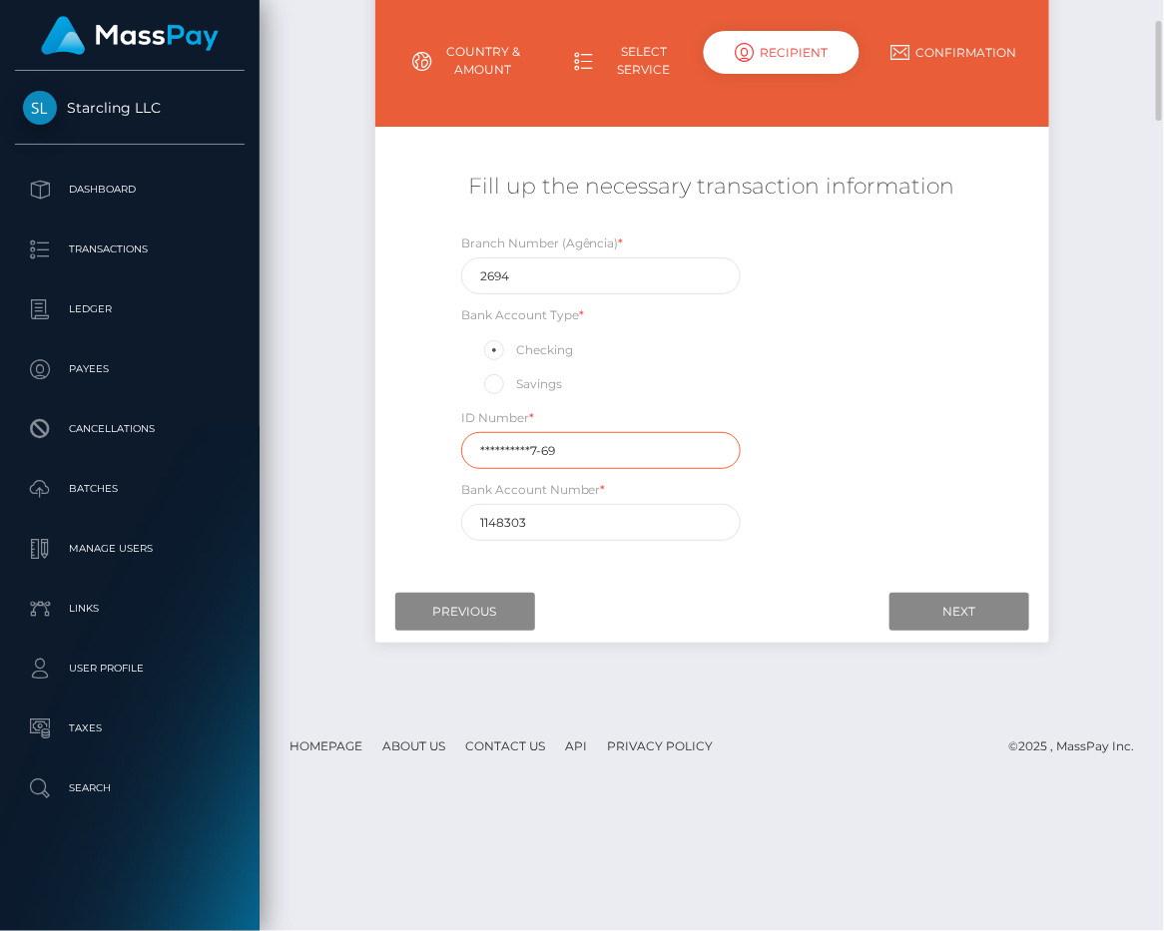
click at [326, 446] on div "Initiate Transfer Follow the next steps to initiate a transfer Country & Amount…" at bounding box center [711, 307] width 904 height 808
paste input "140099377"
click at [502, 455] on input "14009937769" at bounding box center [601, 450] width 280 height 37
click at [526, 455] on input "140.09937769" at bounding box center [601, 450] width 280 height 37
click at [552, 455] on input "140.099.37769" at bounding box center [601, 450] width 280 height 37
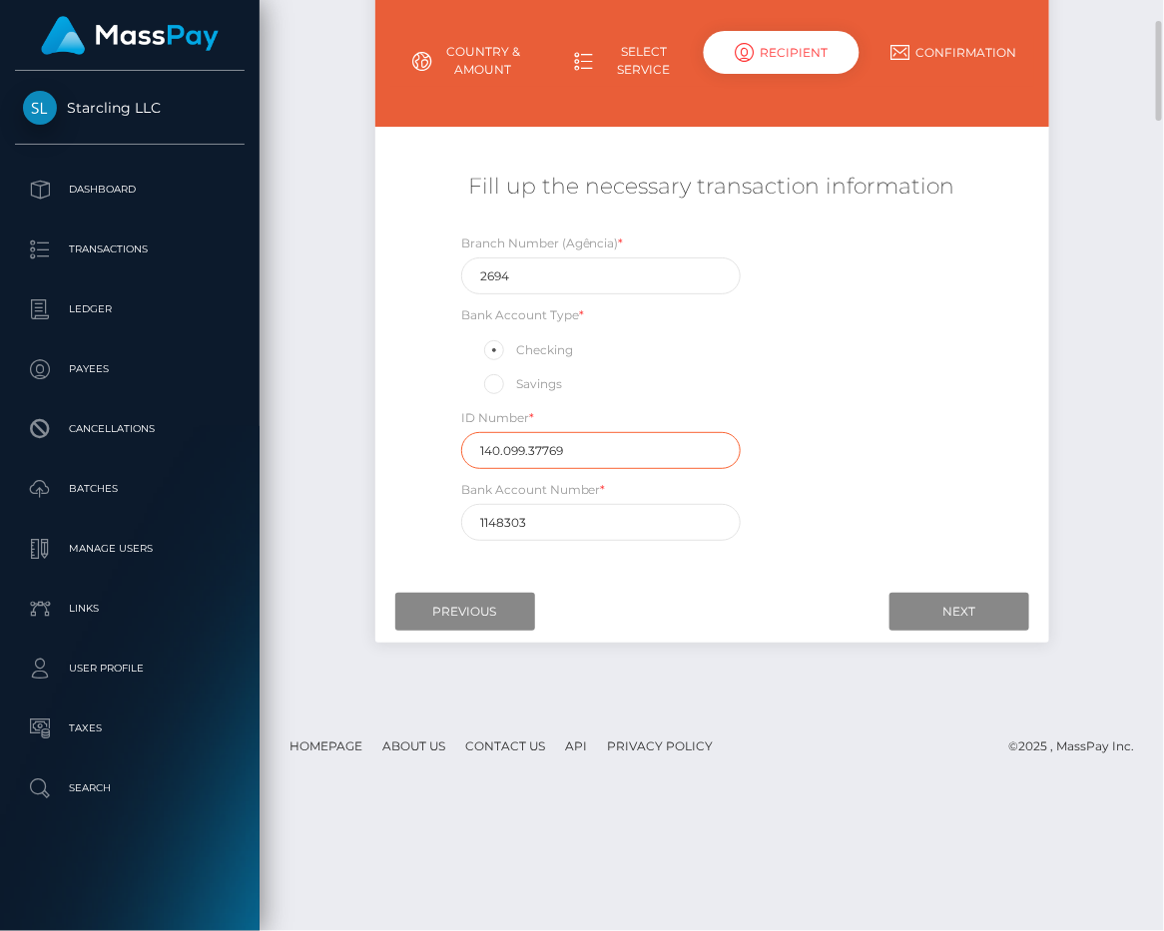
click at [547, 455] on input "140.099.37769" at bounding box center [601, 450] width 280 height 37
type input "140.099.377-69"
click at [894, 464] on div "Branch Number (Agência) * 2694 Bank Account Type * Checking Savings ID Number *…" at bounding box center [712, 392] width 562 height 318
drag, startPoint x: 584, startPoint y: 454, endPoint x: 365, endPoint y: 439, distance: 219.1
click at [365, 439] on div "Initiate Transfer Follow the next steps to initiate a transfer Country & Amount…" at bounding box center [712, 282] width 704 height 759
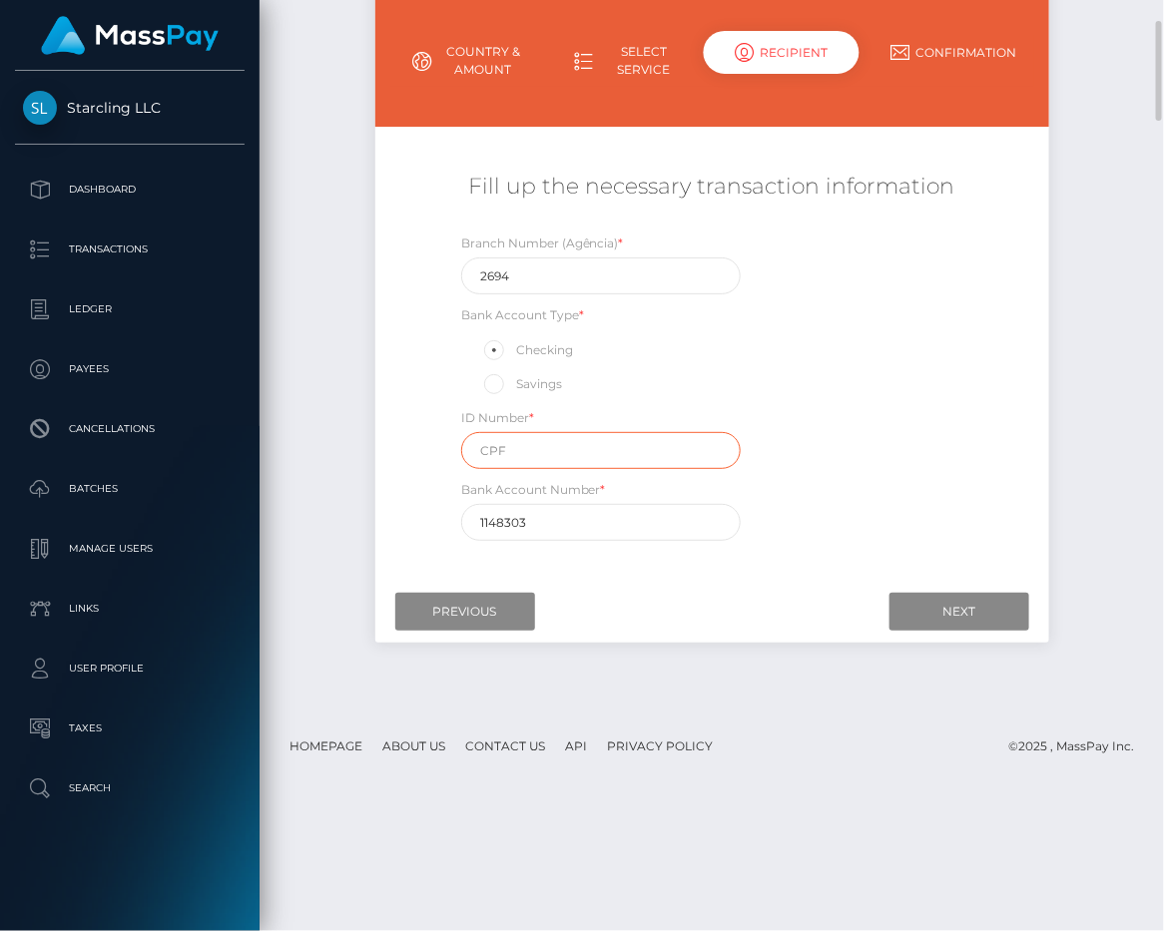
paste input "140.099.377-69"
type input "140.099.377-69"
click at [922, 440] on div "Branch Number (Agência) * 2694 Bank Account Type * Checking Savings ID Number *…" at bounding box center [712, 392] width 562 height 318
click at [909, 610] on input "Next" at bounding box center [959, 612] width 140 height 38
